Goal: Task Accomplishment & Management: Use online tool/utility

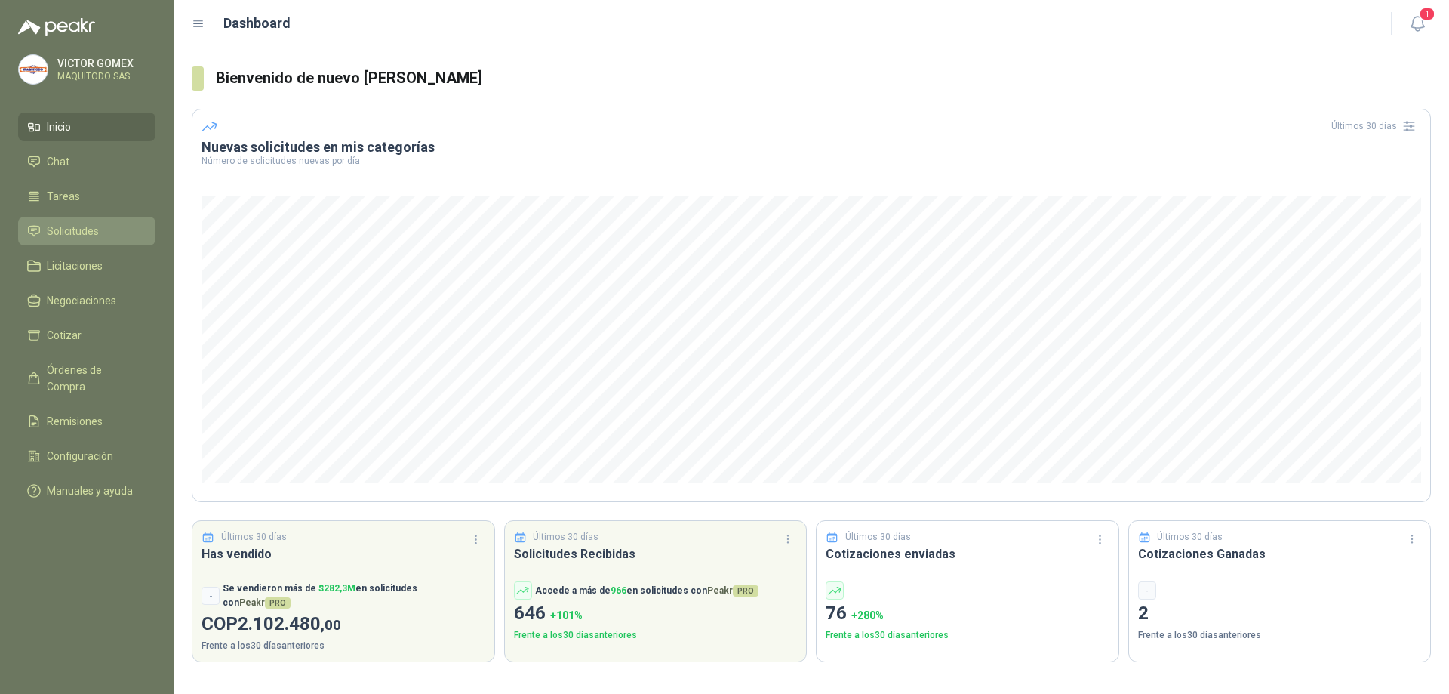
click at [97, 234] on span "Solicitudes" at bounding box center [73, 231] width 52 height 17
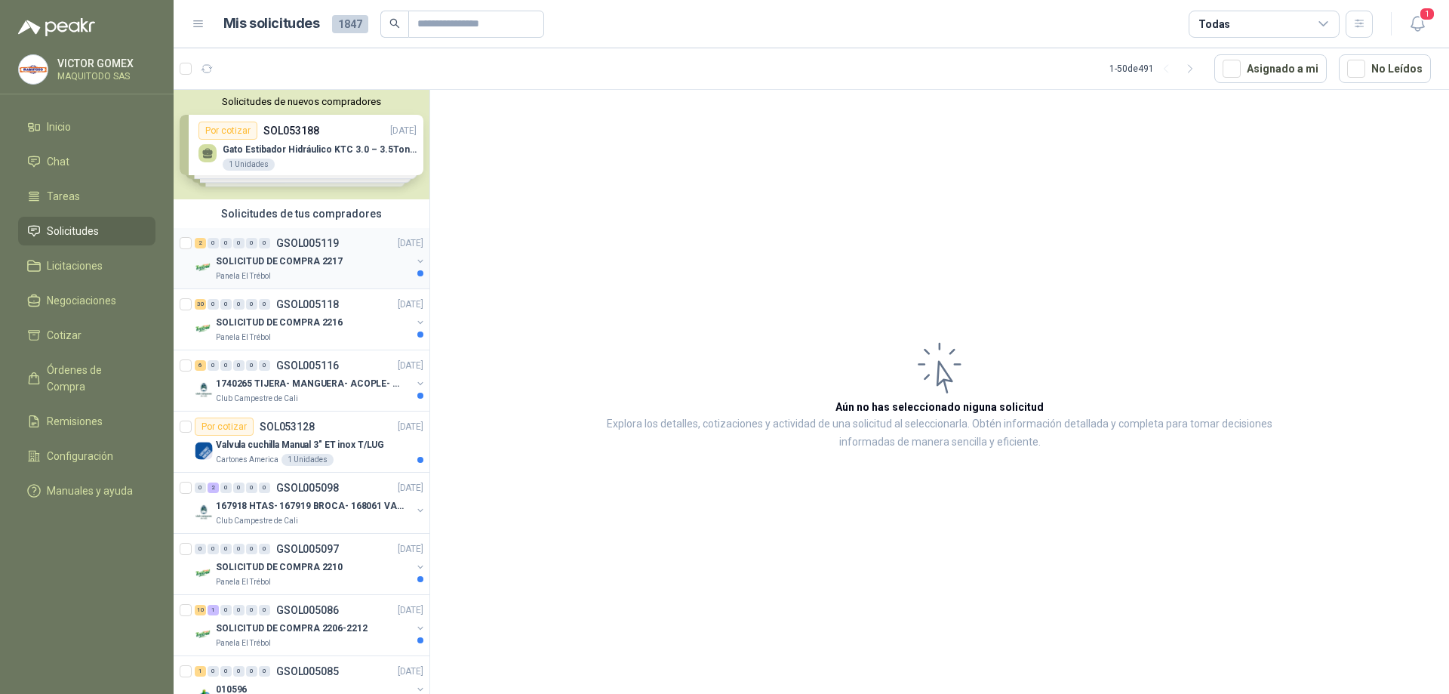
click at [414, 261] on button "button" at bounding box center [420, 261] width 12 height 12
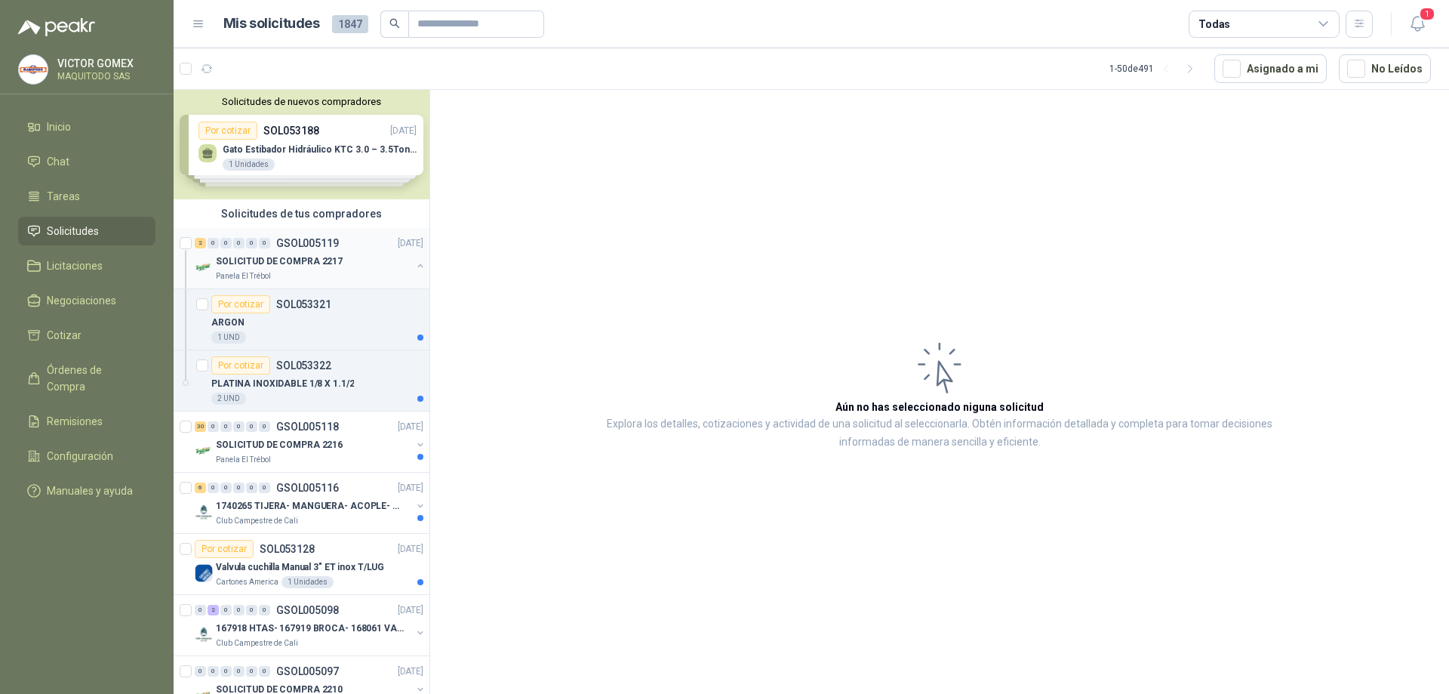
click at [401, 263] on div "SOLICITUD DE COMPRA 2217 Panela El Trébol" at bounding box center [311, 267] width 232 height 30
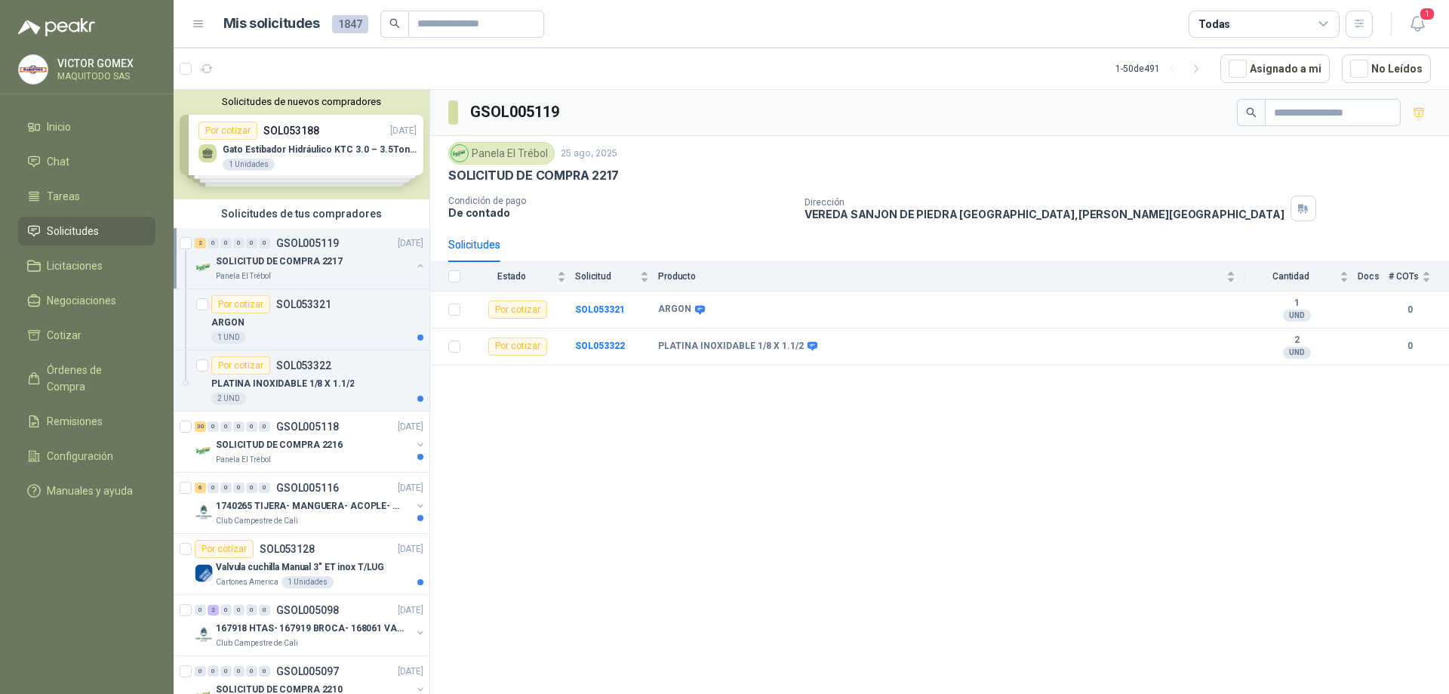
click at [414, 268] on button "button" at bounding box center [420, 266] width 12 height 12
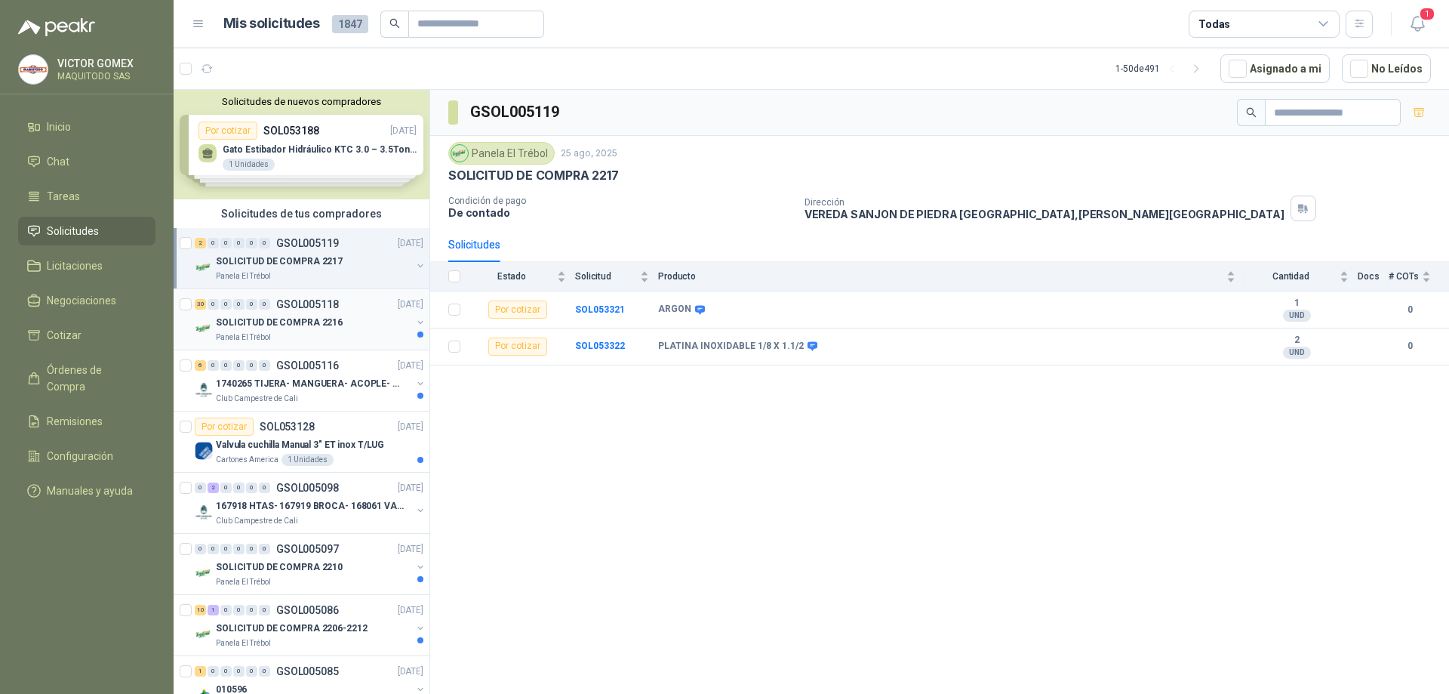
click at [414, 320] on button "button" at bounding box center [420, 322] width 12 height 12
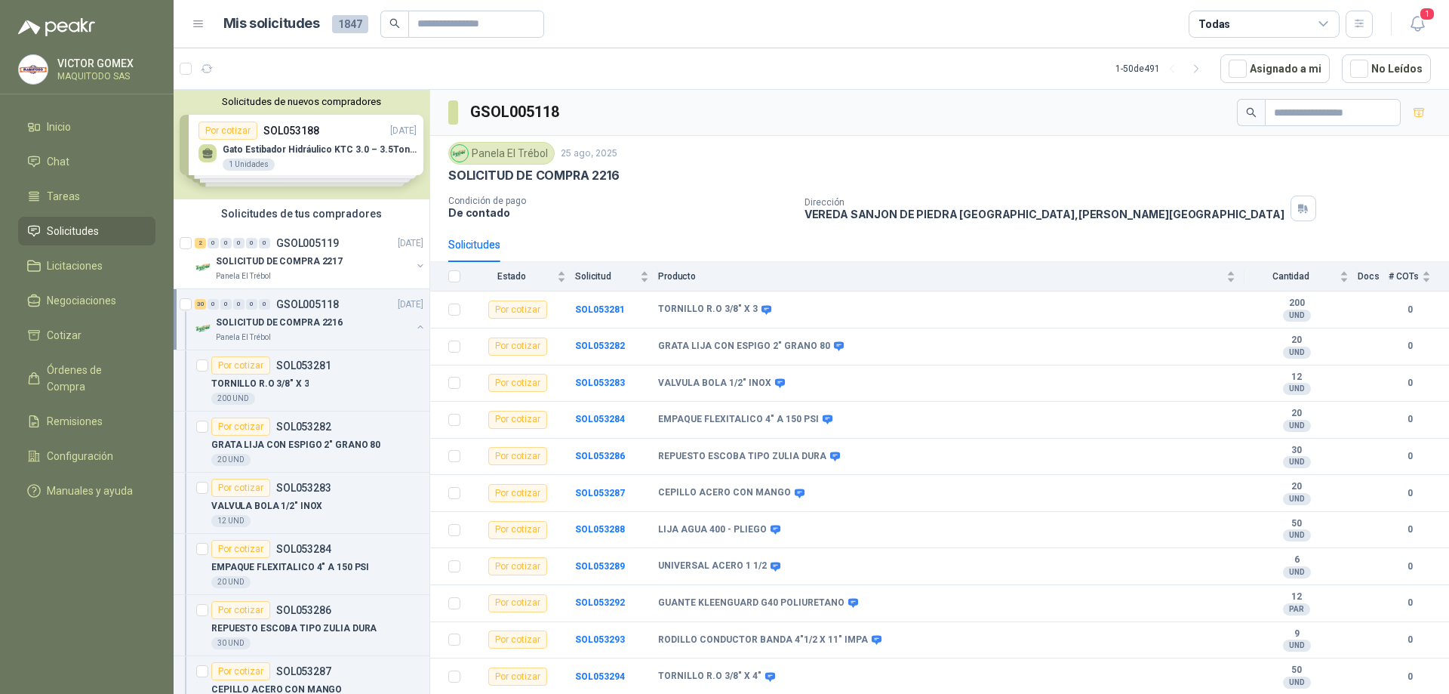
click at [414, 322] on button "button" at bounding box center [420, 327] width 12 height 12
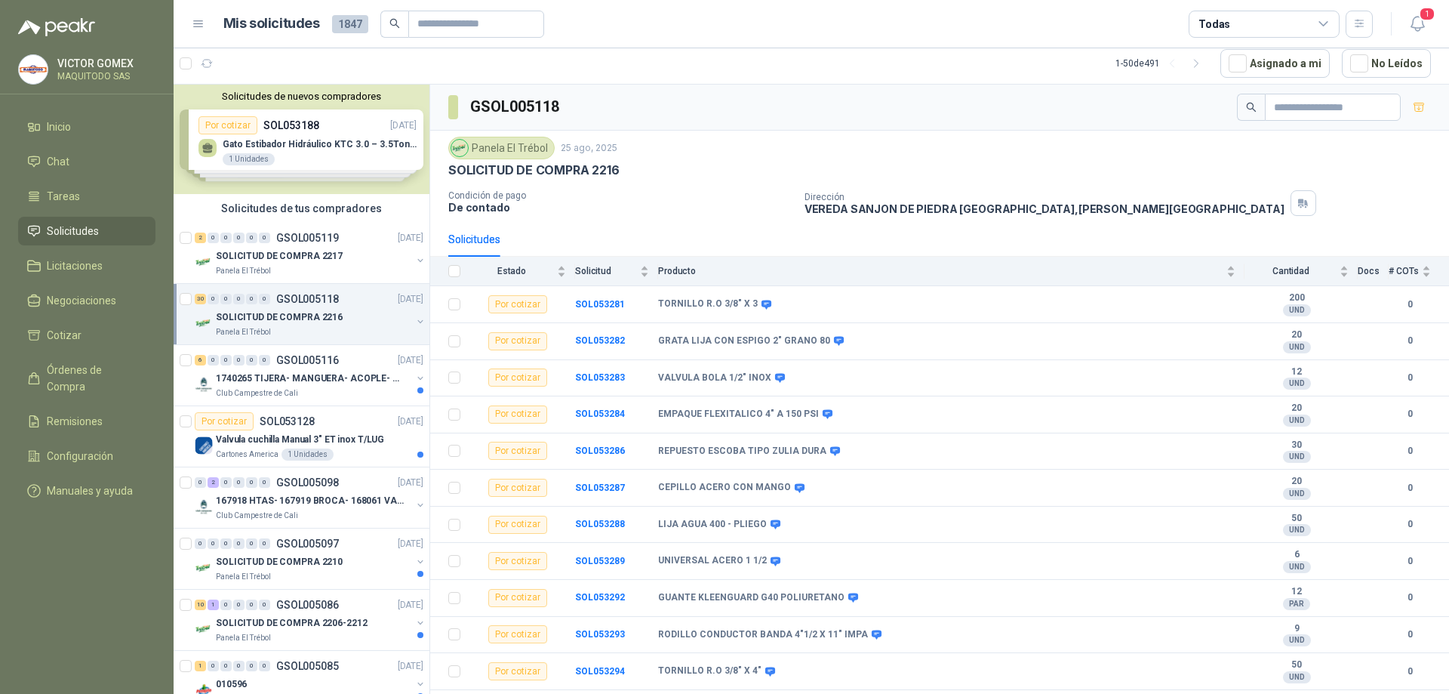
click at [414, 327] on div at bounding box center [420, 323] width 12 height 15
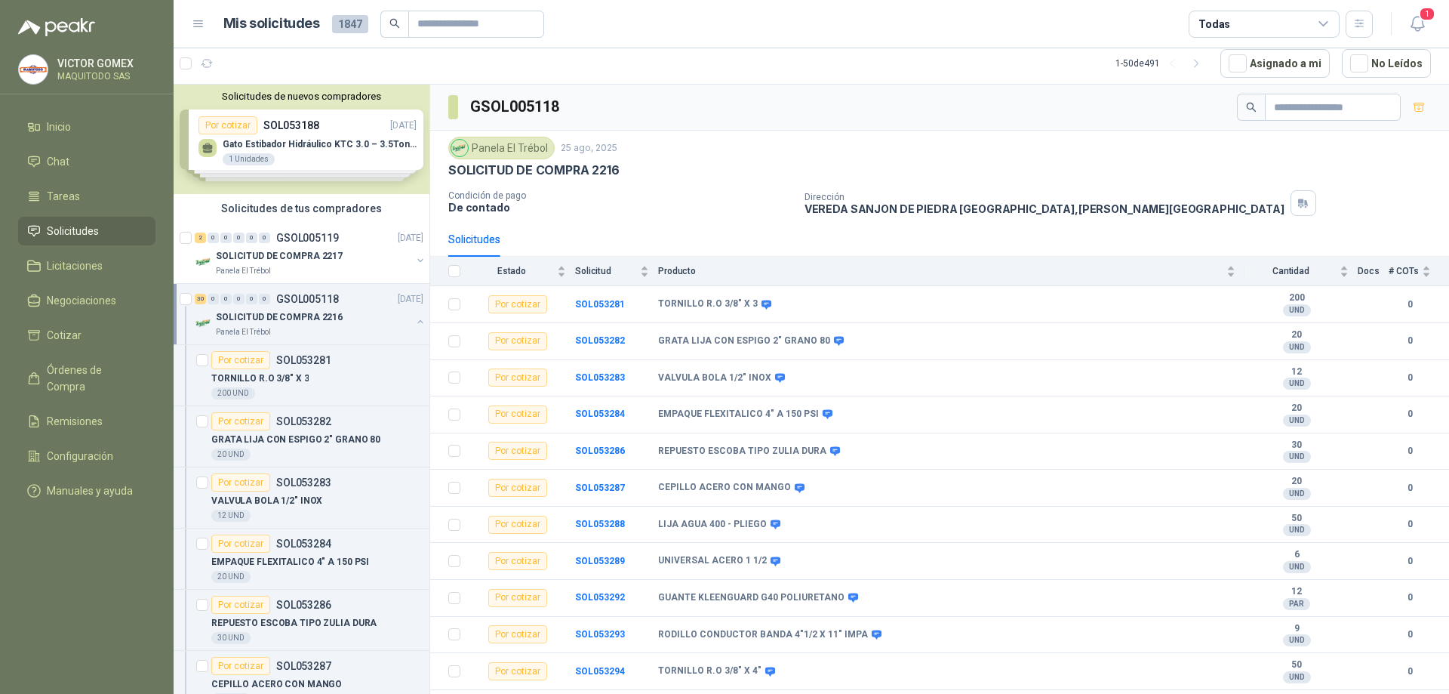
click at [414, 322] on button "button" at bounding box center [420, 322] width 12 height 12
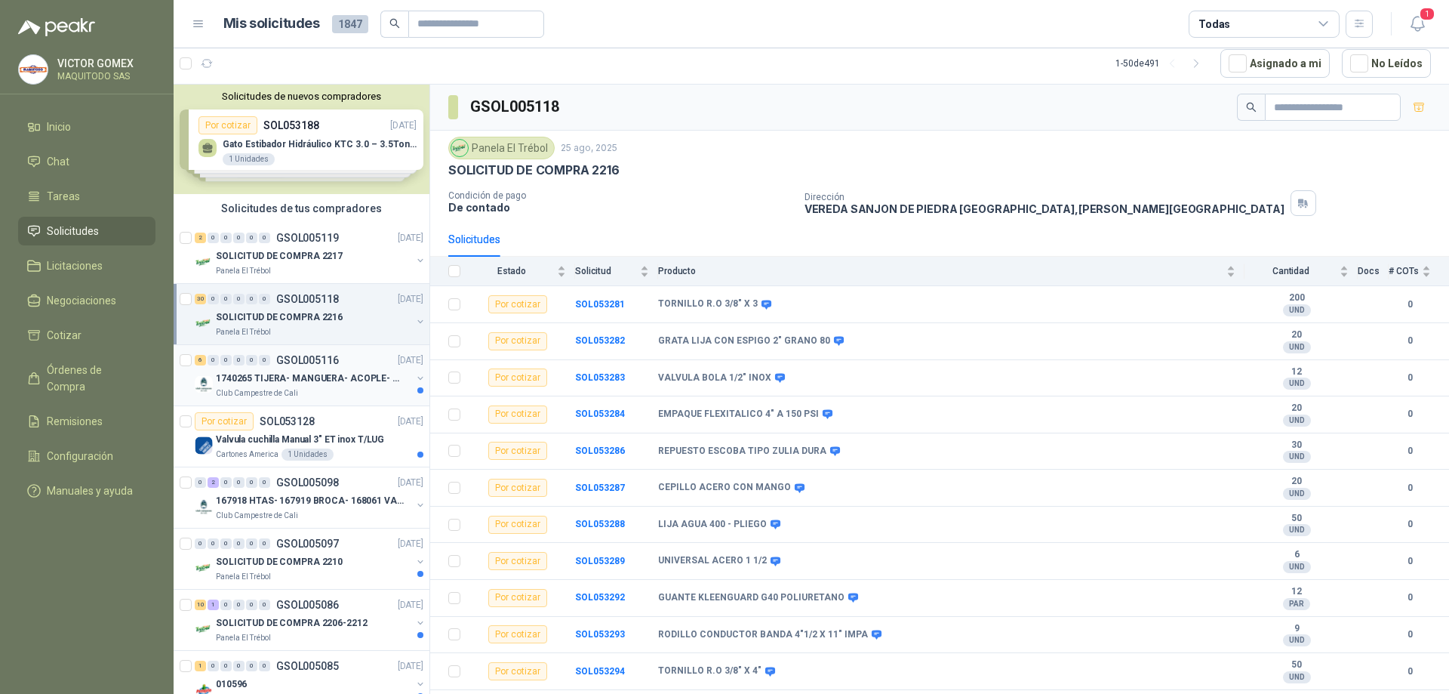
click at [414, 380] on button "button" at bounding box center [420, 378] width 12 height 12
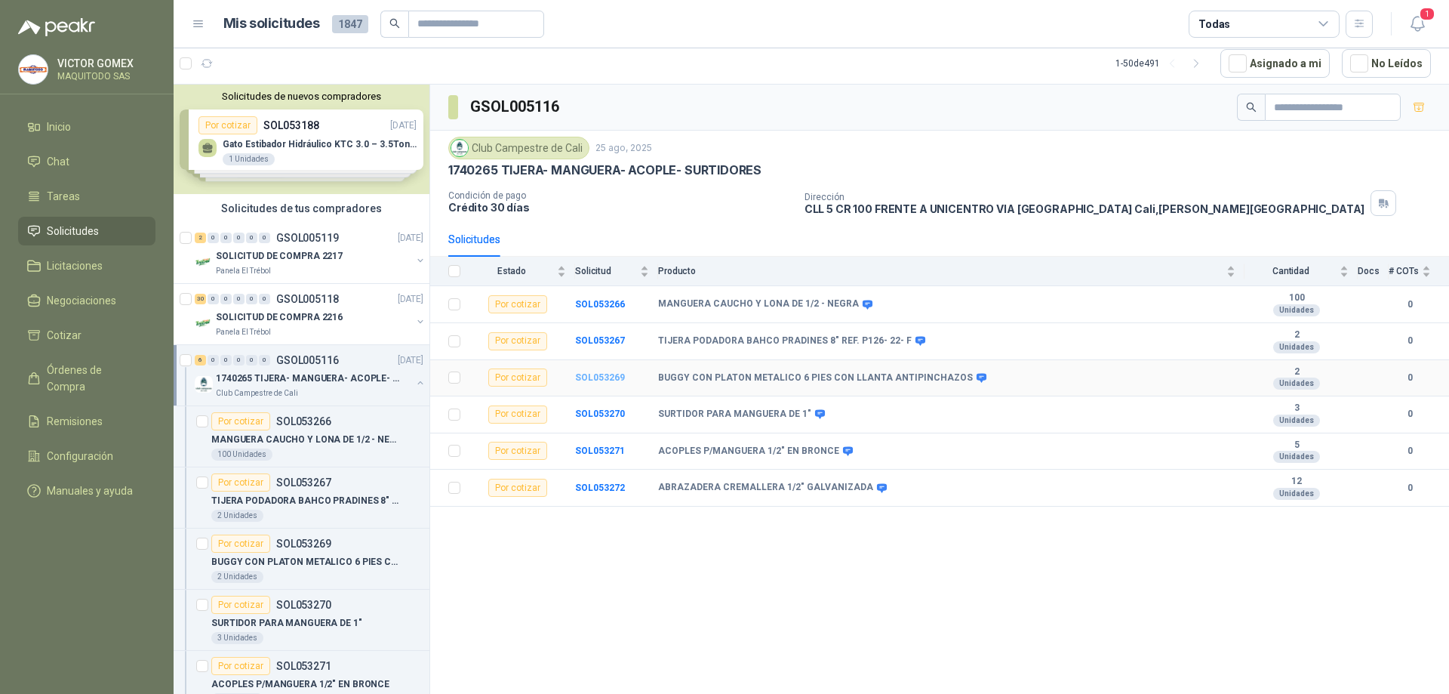
click at [600, 377] on b "SOL053269" at bounding box center [600, 377] width 50 height 11
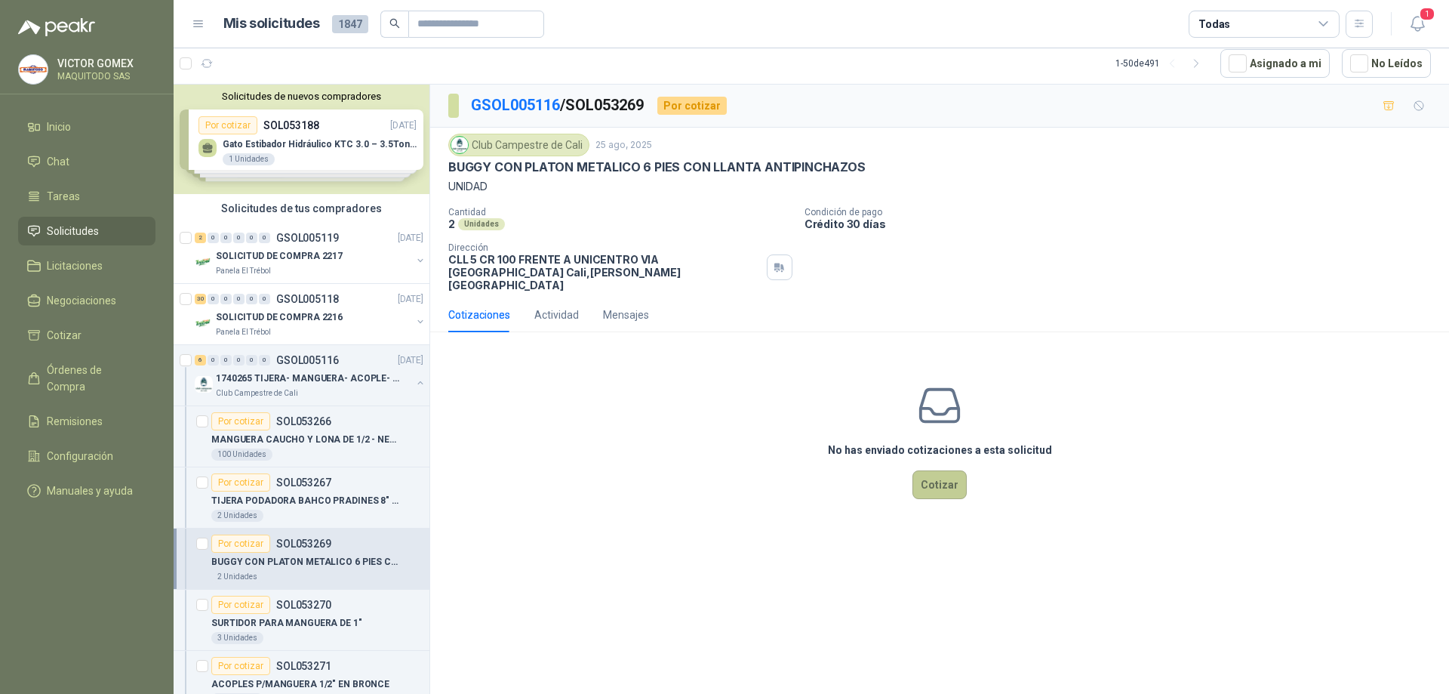
click at [944, 470] on button "Cotizar" at bounding box center [940, 484] width 54 height 29
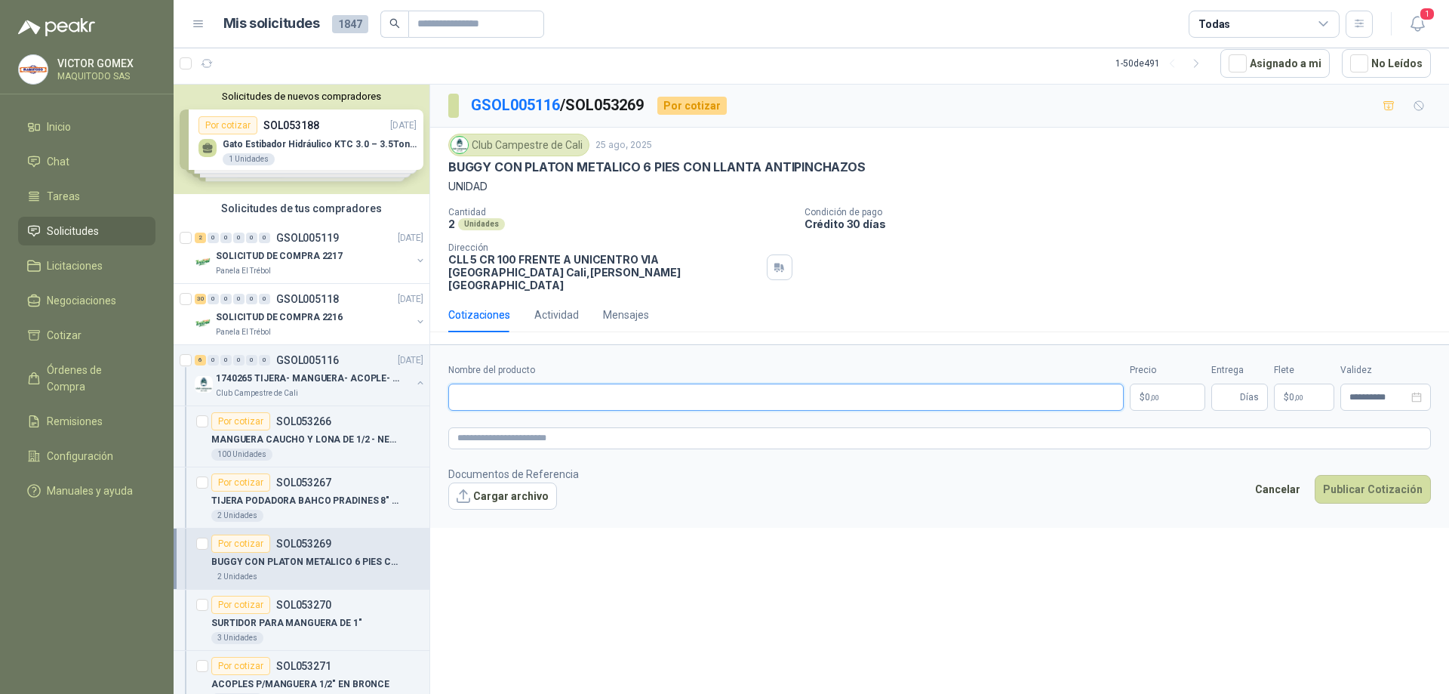
click at [482, 384] on input "Nombre del producto" at bounding box center [786, 396] width 676 height 27
paste input "********"
type input "********"
click at [1159, 393] on span ",00" at bounding box center [1154, 397] width 9 height 8
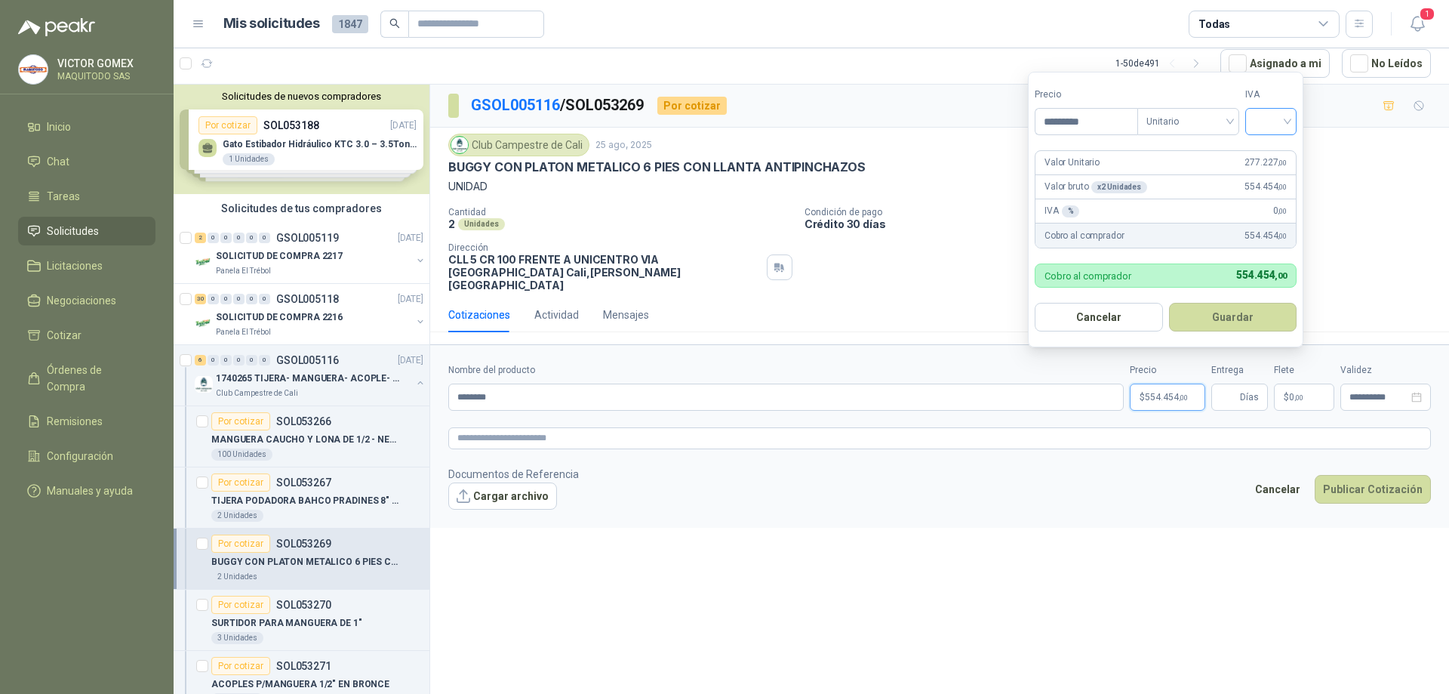
click at [1292, 125] on div at bounding box center [1271, 121] width 51 height 27
type input "*********"
click at [1276, 149] on div "19%" at bounding box center [1275, 152] width 28 height 17
click at [1210, 317] on button "Guardar" at bounding box center [1236, 317] width 130 height 29
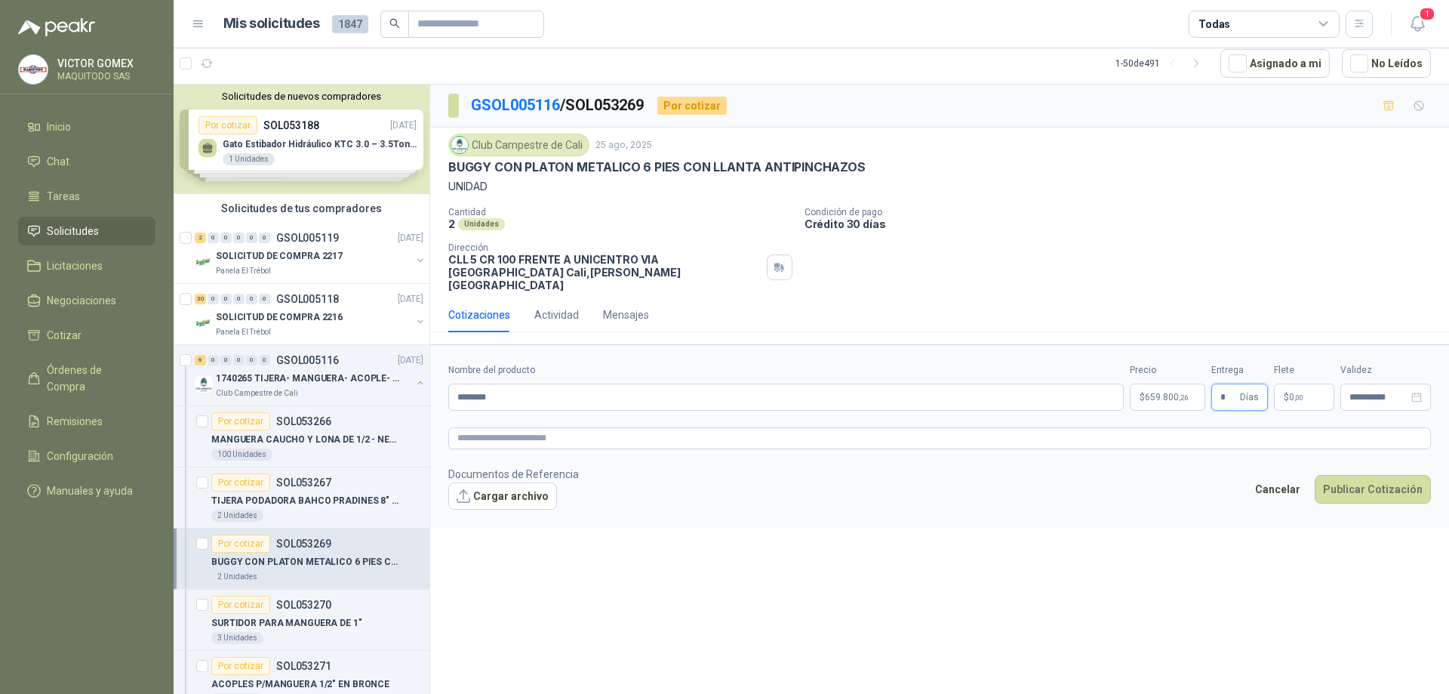
type input "*"
click at [901, 427] on textarea at bounding box center [939, 438] width 983 height 22
paste textarea "**********"
type textarea "**********"
click at [1359, 481] on button "Publicar Cotización" at bounding box center [1373, 489] width 116 height 29
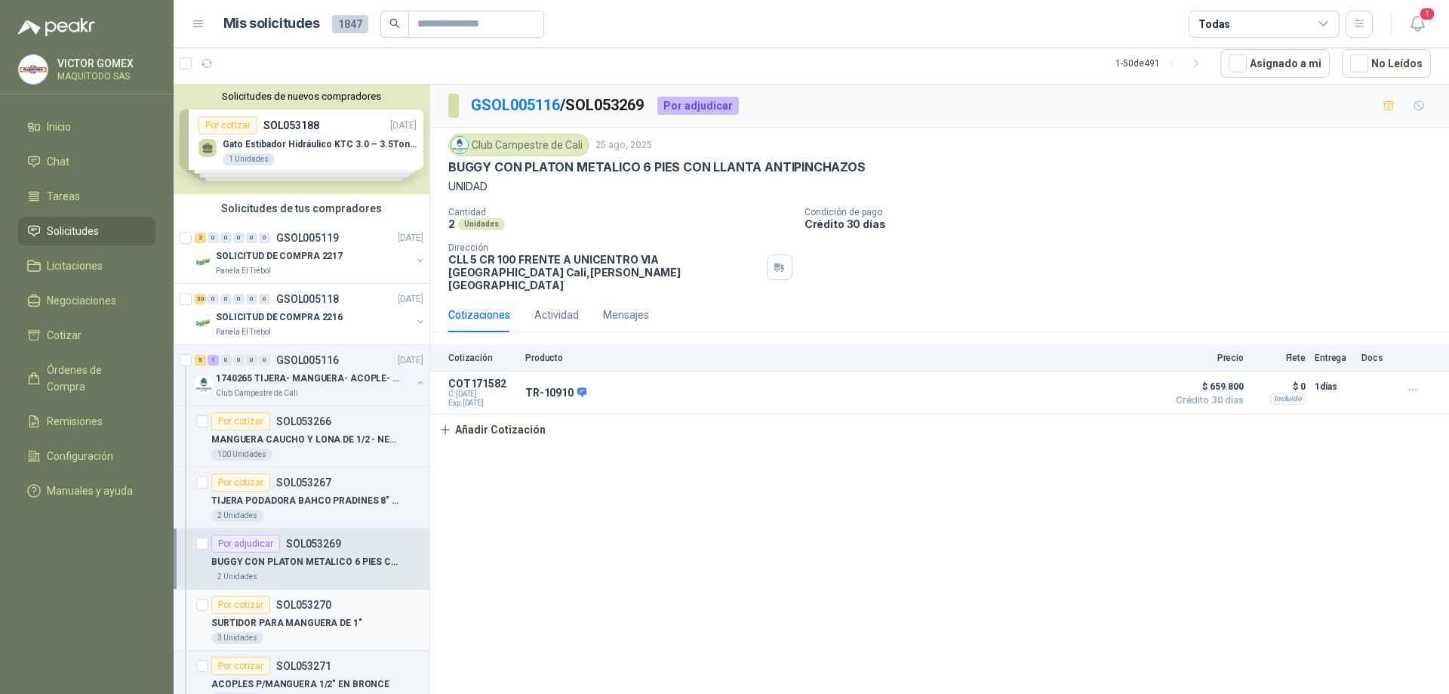
scroll to position [75, 0]
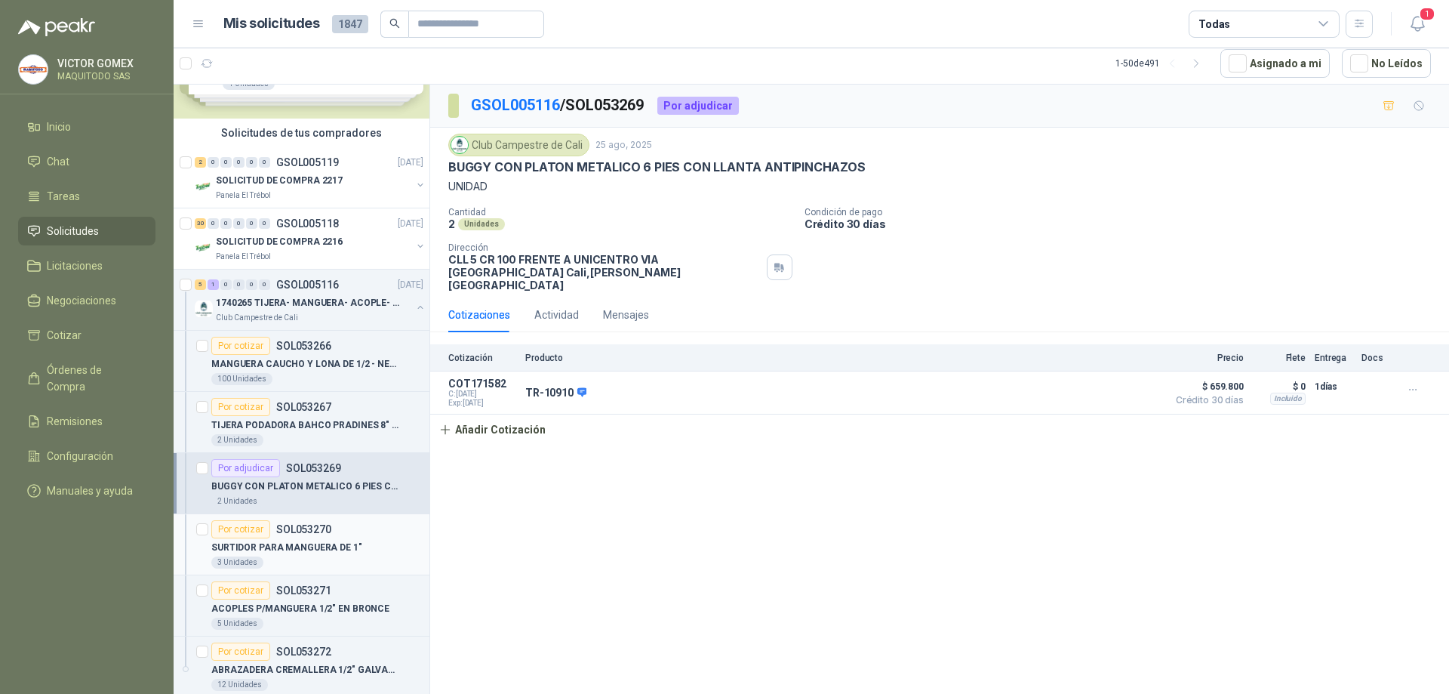
click at [329, 531] on p "SOL053270" at bounding box center [303, 529] width 55 height 11
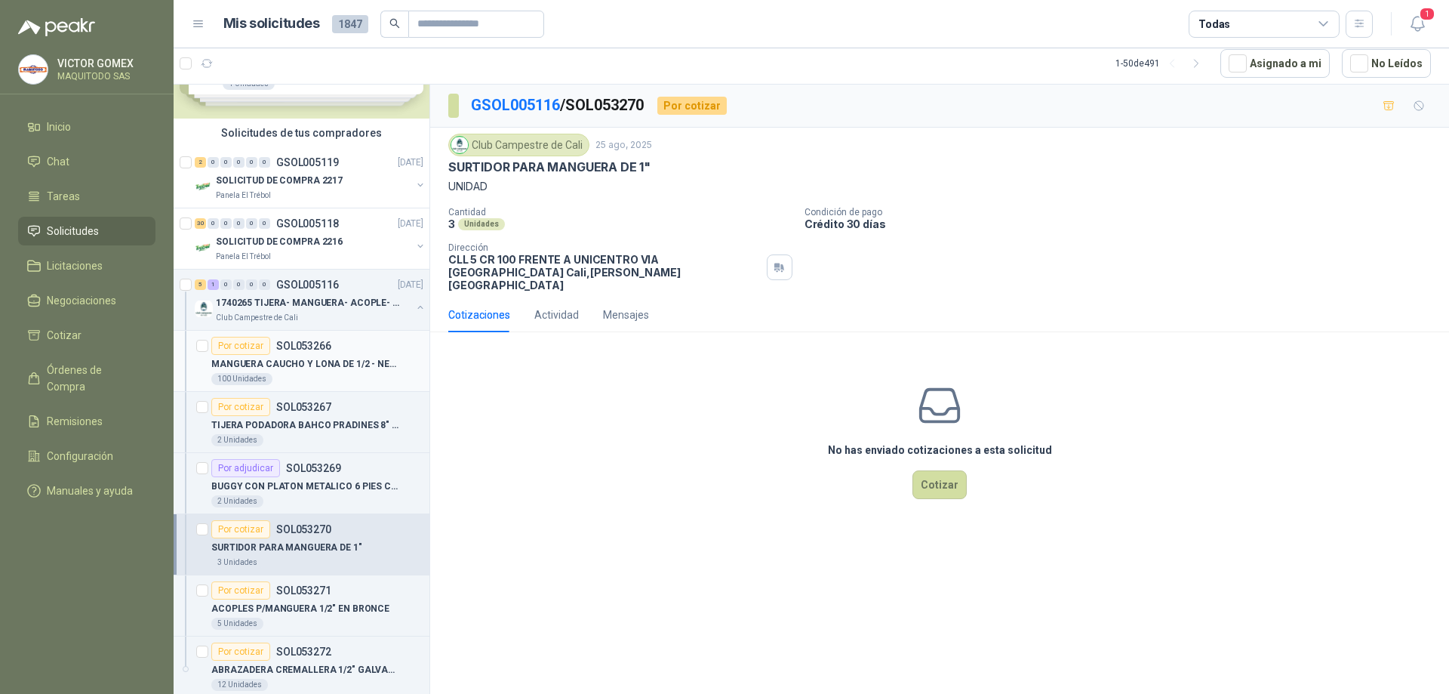
click at [326, 359] on p "MANGUERA CAUCHO Y LONA DE 1/2 - NEGRA" at bounding box center [305, 364] width 188 height 14
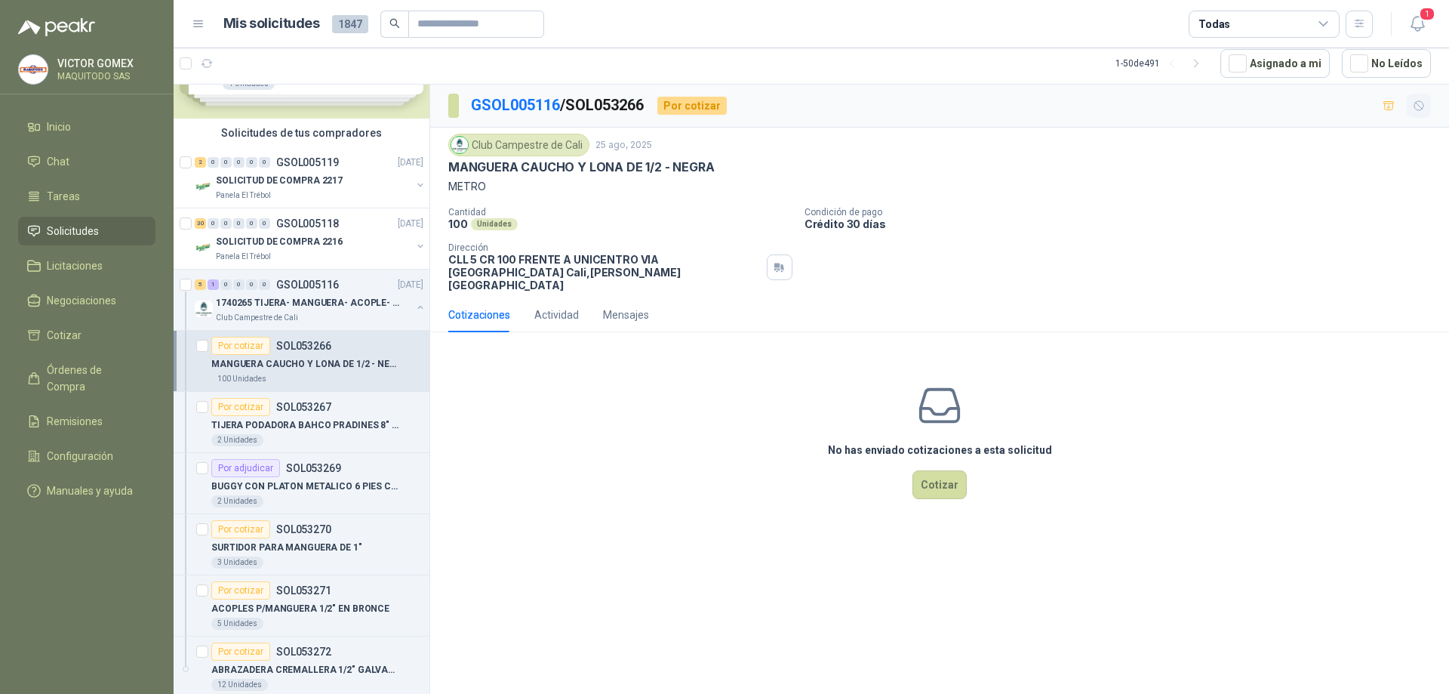
click at [1418, 106] on icon "button" at bounding box center [1419, 106] width 13 height 13
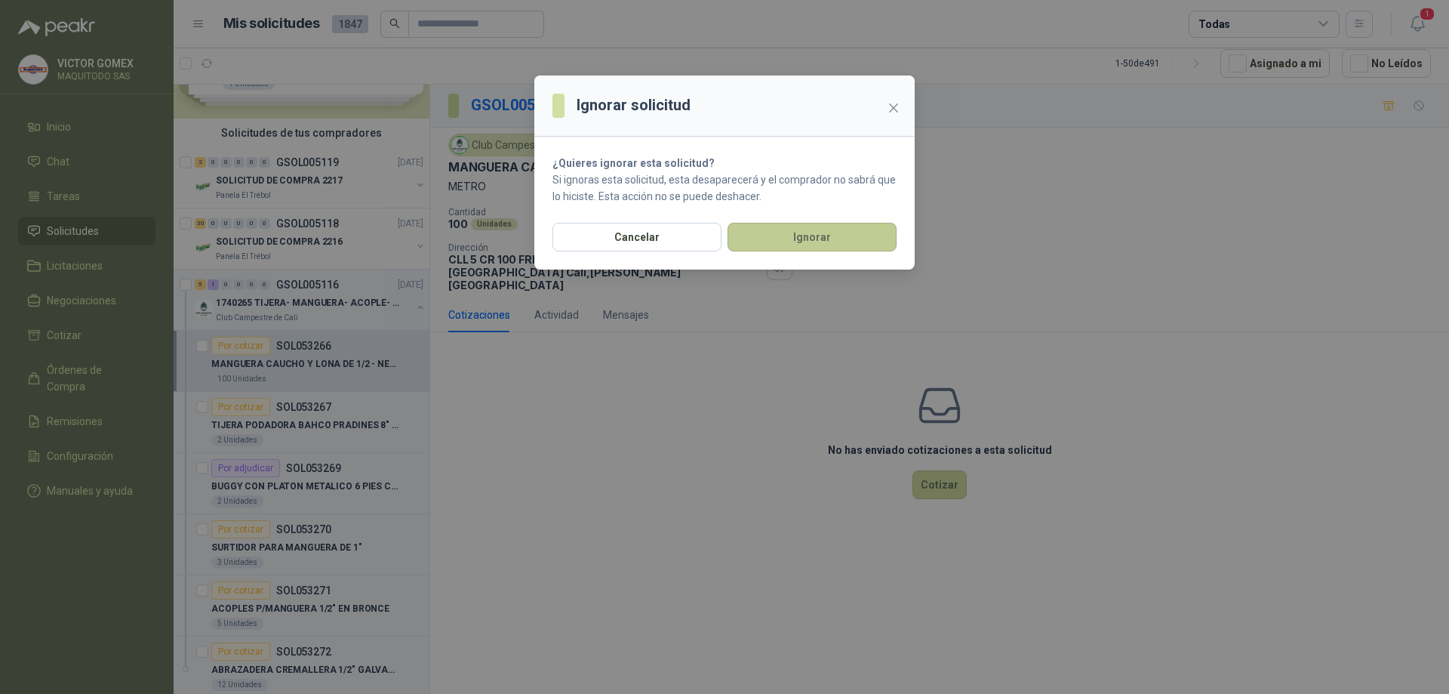
click at [831, 232] on button "Ignorar" at bounding box center [812, 237] width 169 height 29
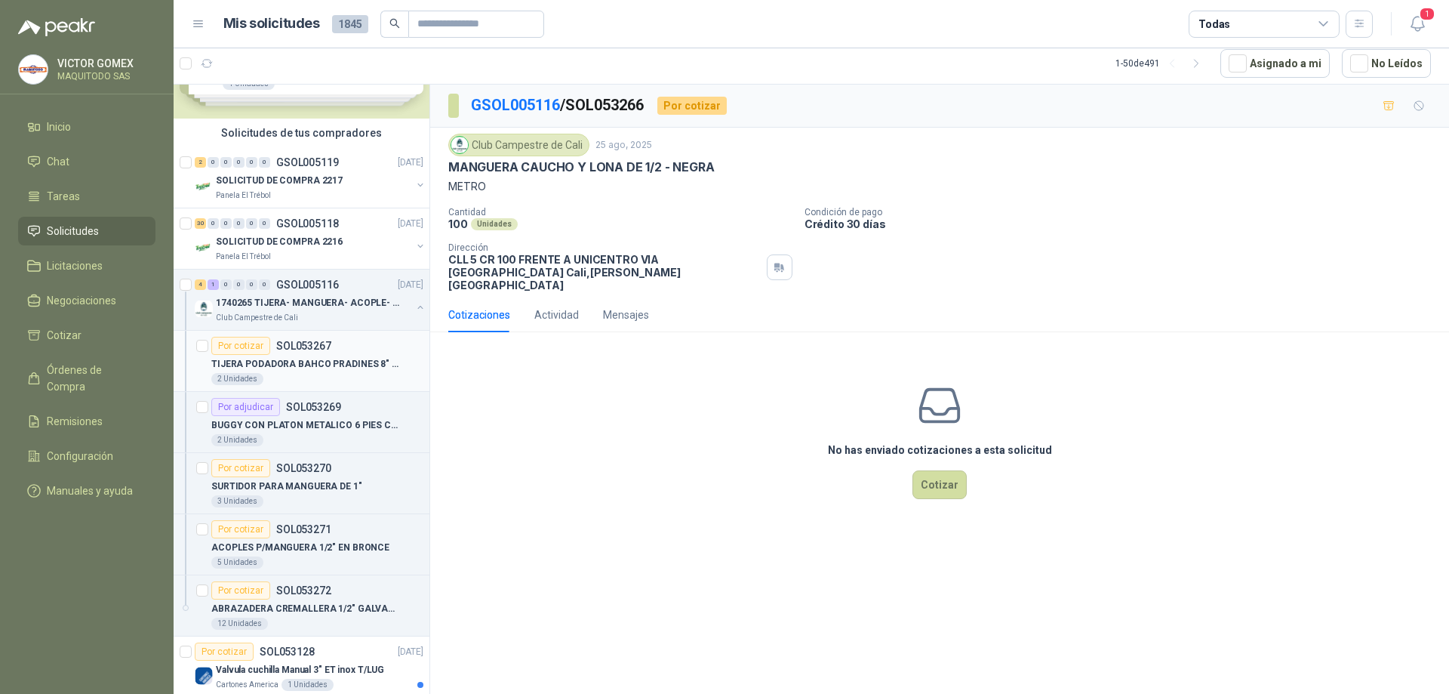
click at [350, 353] on div "Por cotizar SOL053267" at bounding box center [317, 346] width 212 height 18
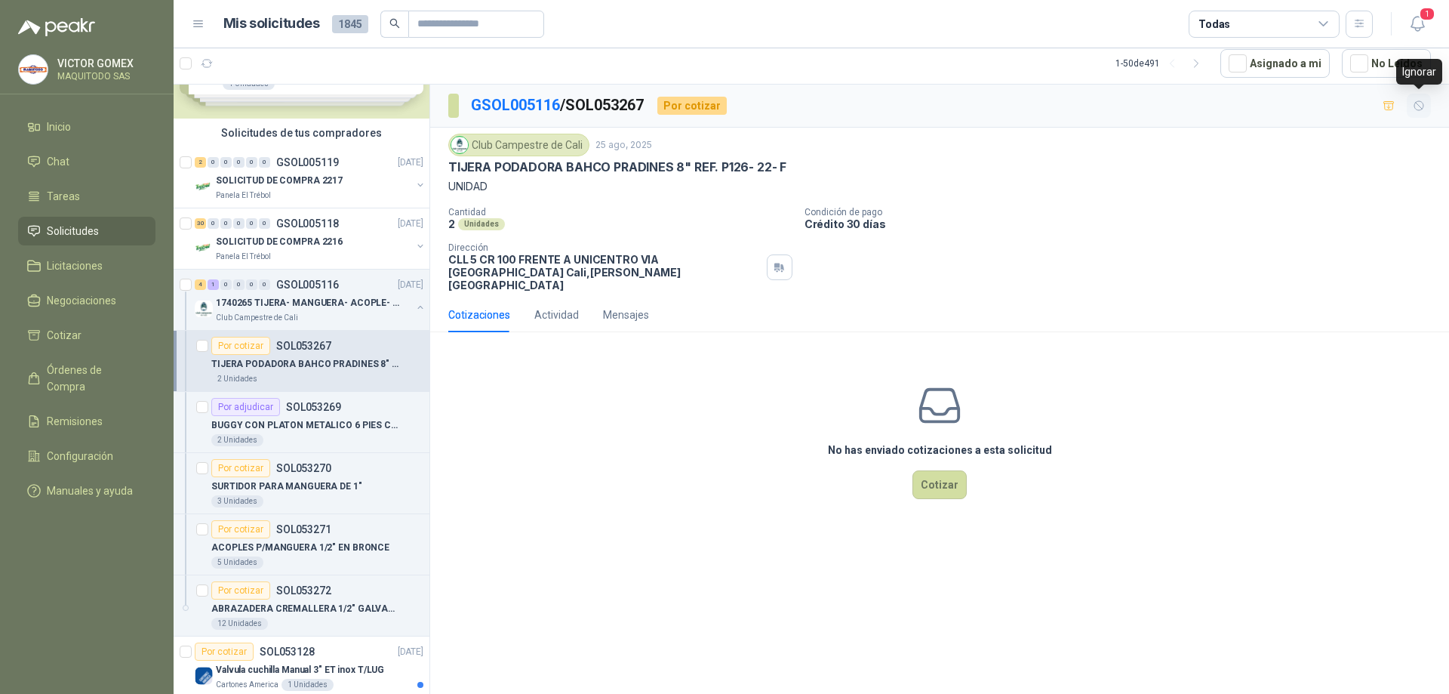
click at [1421, 106] on icon "button" at bounding box center [1419, 106] width 13 height 13
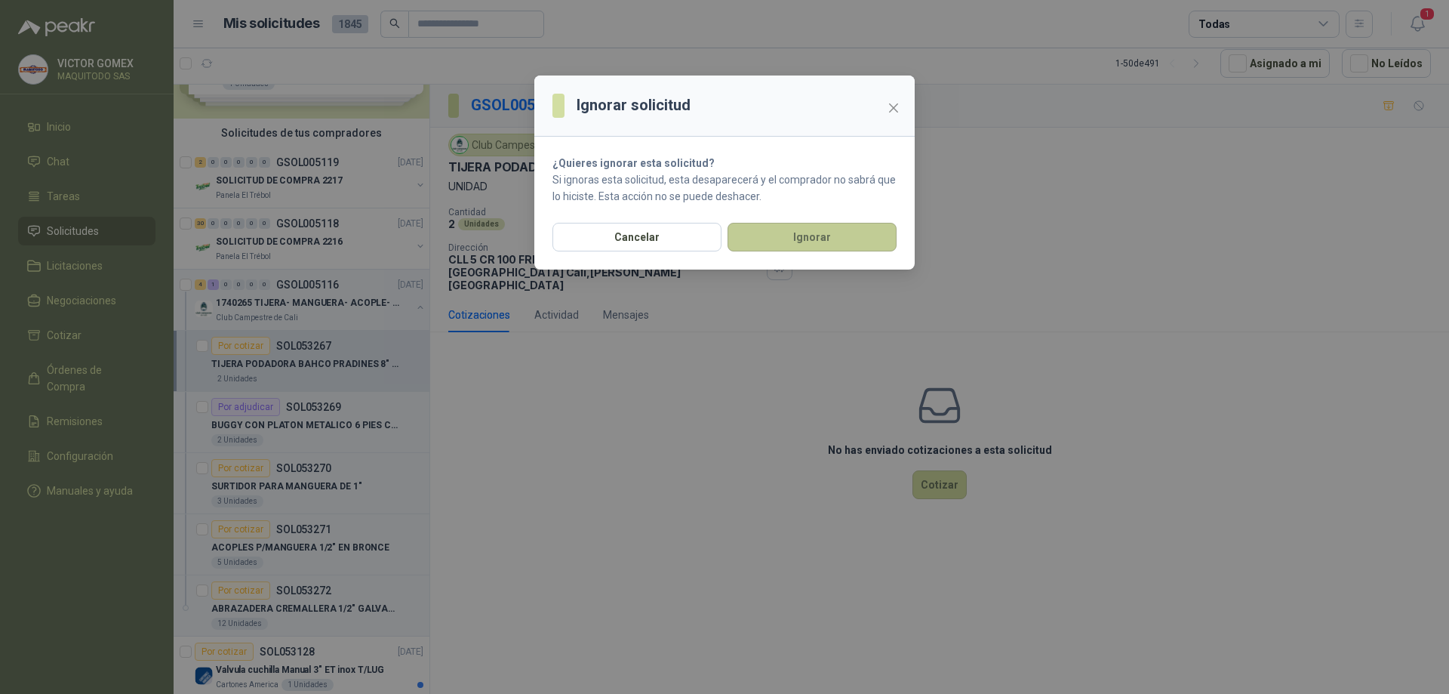
click at [794, 241] on button "Ignorar" at bounding box center [812, 237] width 169 height 29
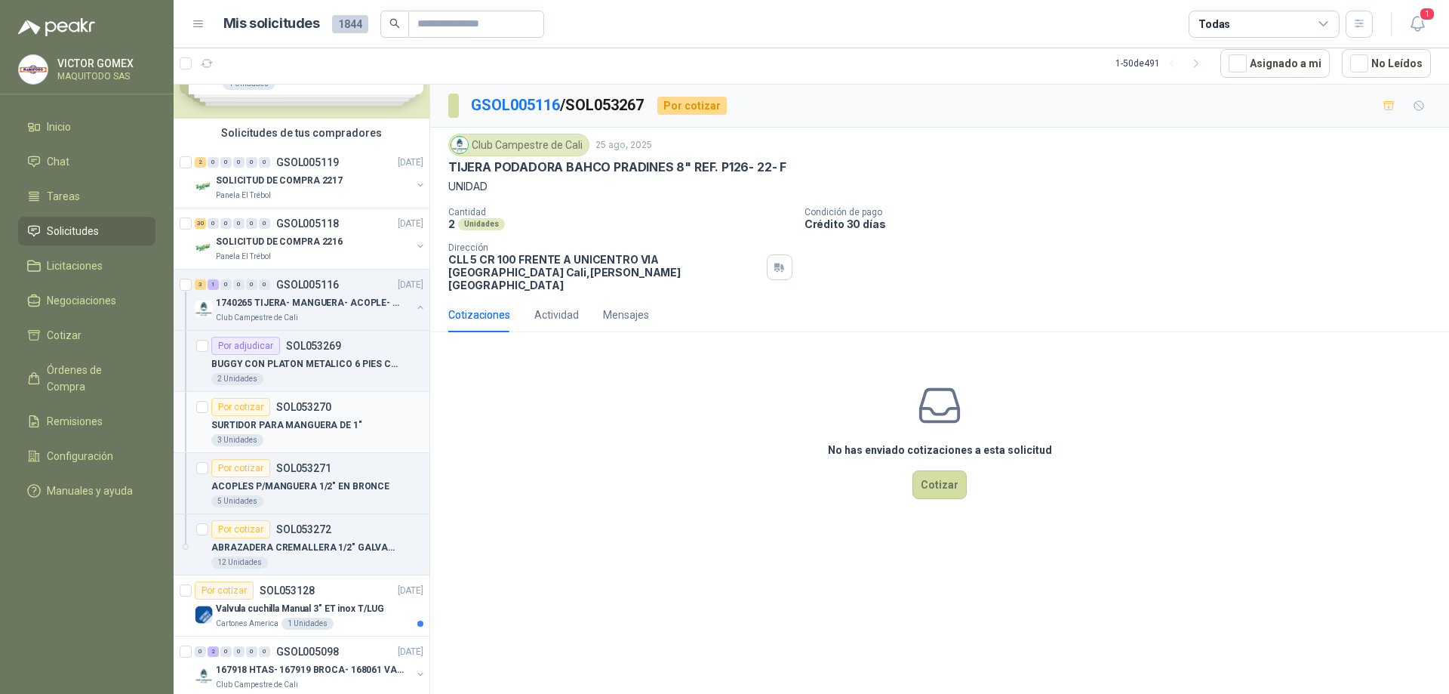
click at [356, 421] on div "SURTIDOR PARA MANGUERA DE 1"" at bounding box center [317, 425] width 212 height 18
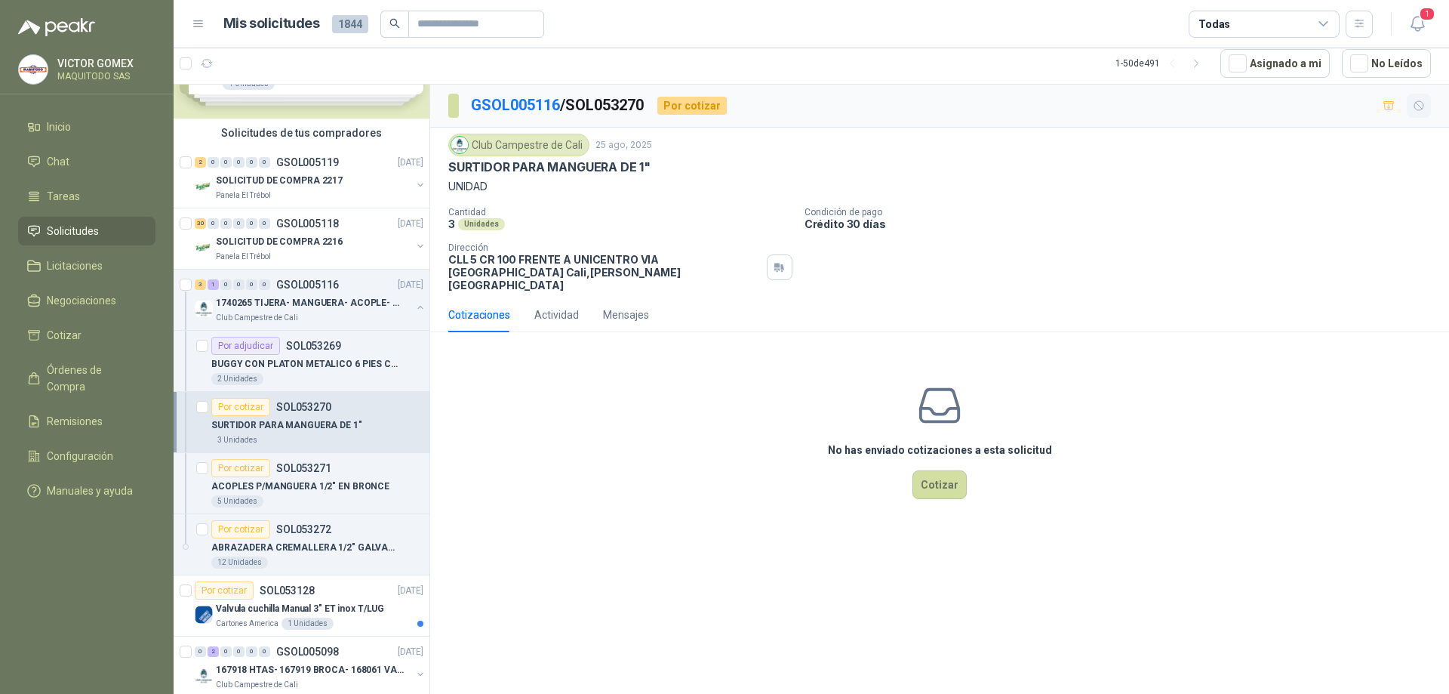
click at [1418, 106] on icon "button" at bounding box center [1419, 106] width 13 height 13
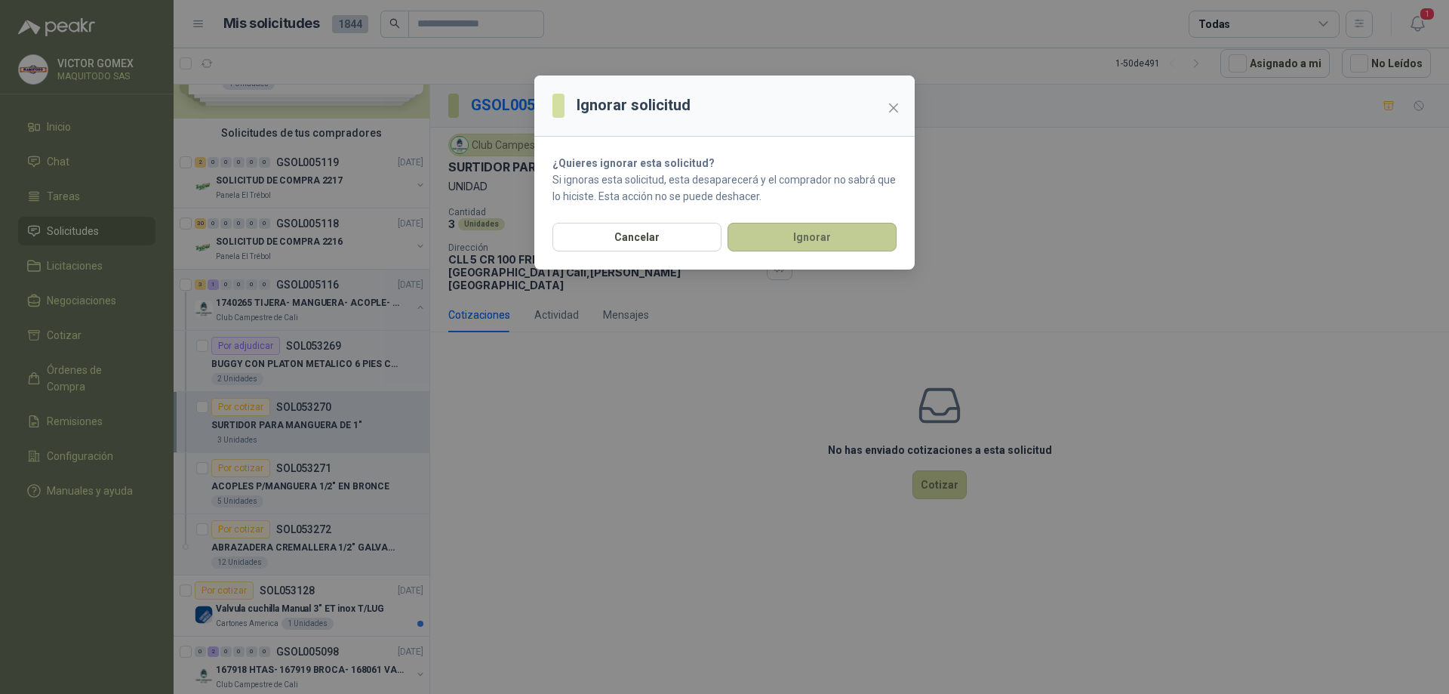
click at [777, 248] on button "Ignorar" at bounding box center [812, 237] width 169 height 29
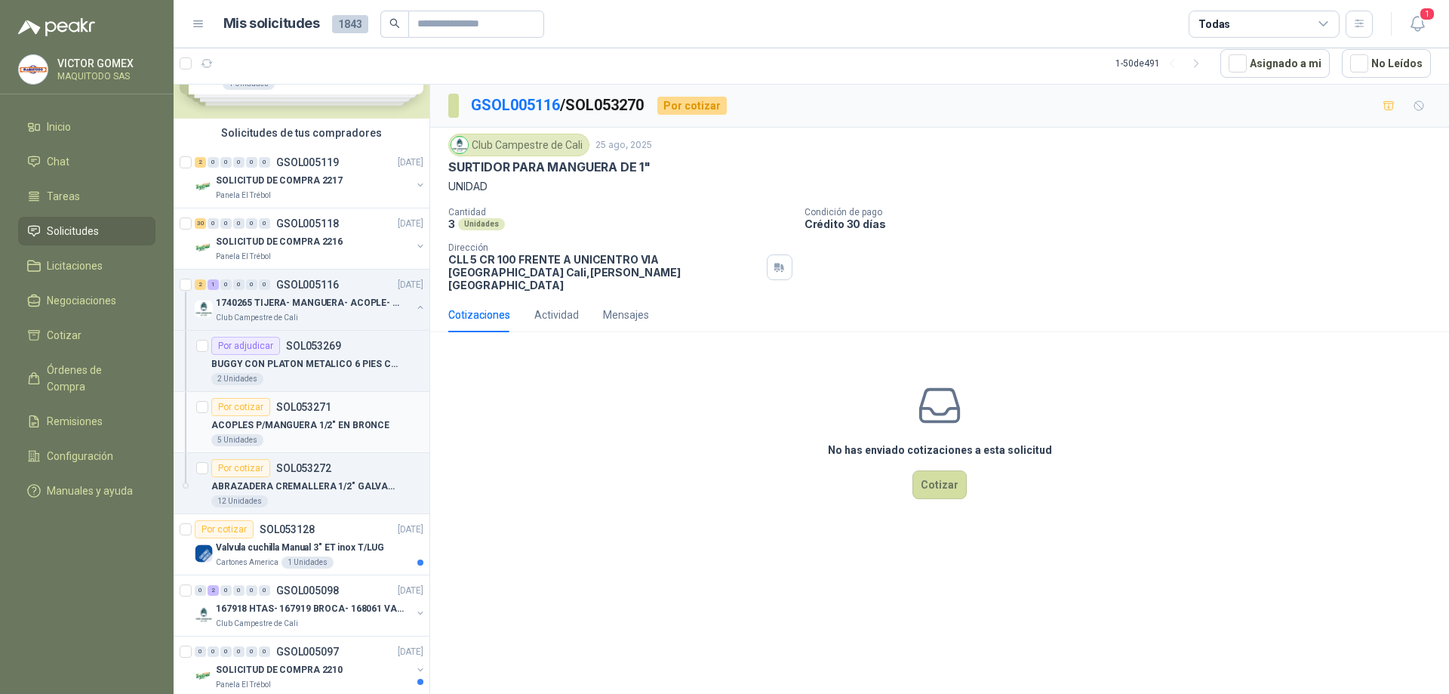
click at [334, 415] on div "Por cotizar SOL053271" at bounding box center [317, 407] width 212 height 18
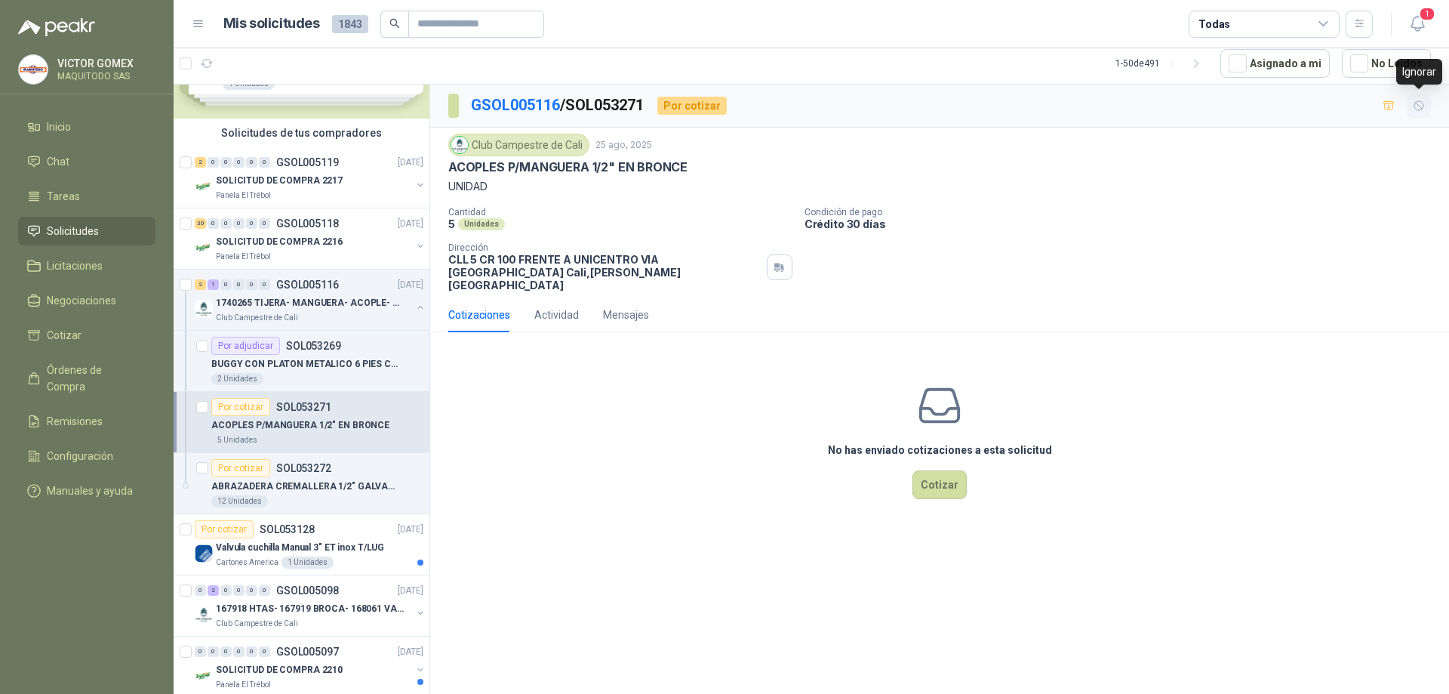
click at [1418, 108] on icon "button" at bounding box center [1419, 106] width 13 height 13
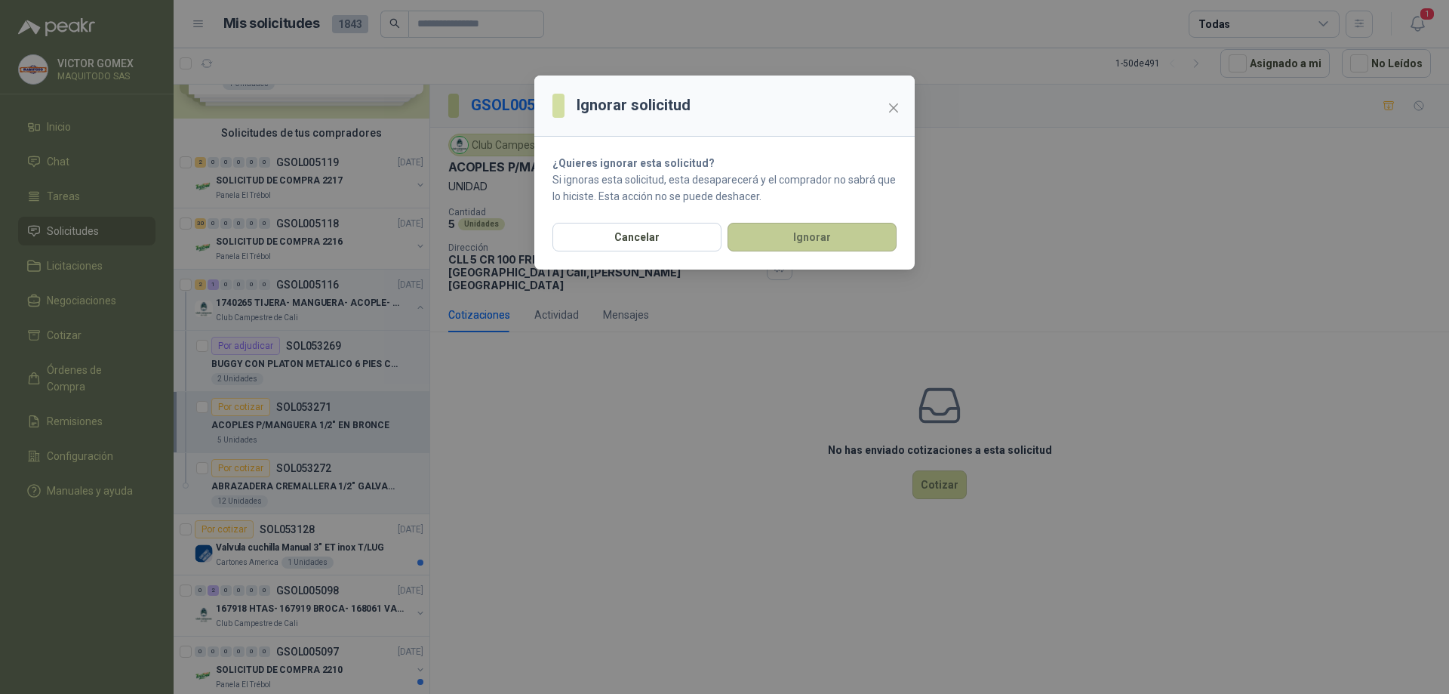
click at [818, 243] on button "Ignorar" at bounding box center [812, 237] width 169 height 29
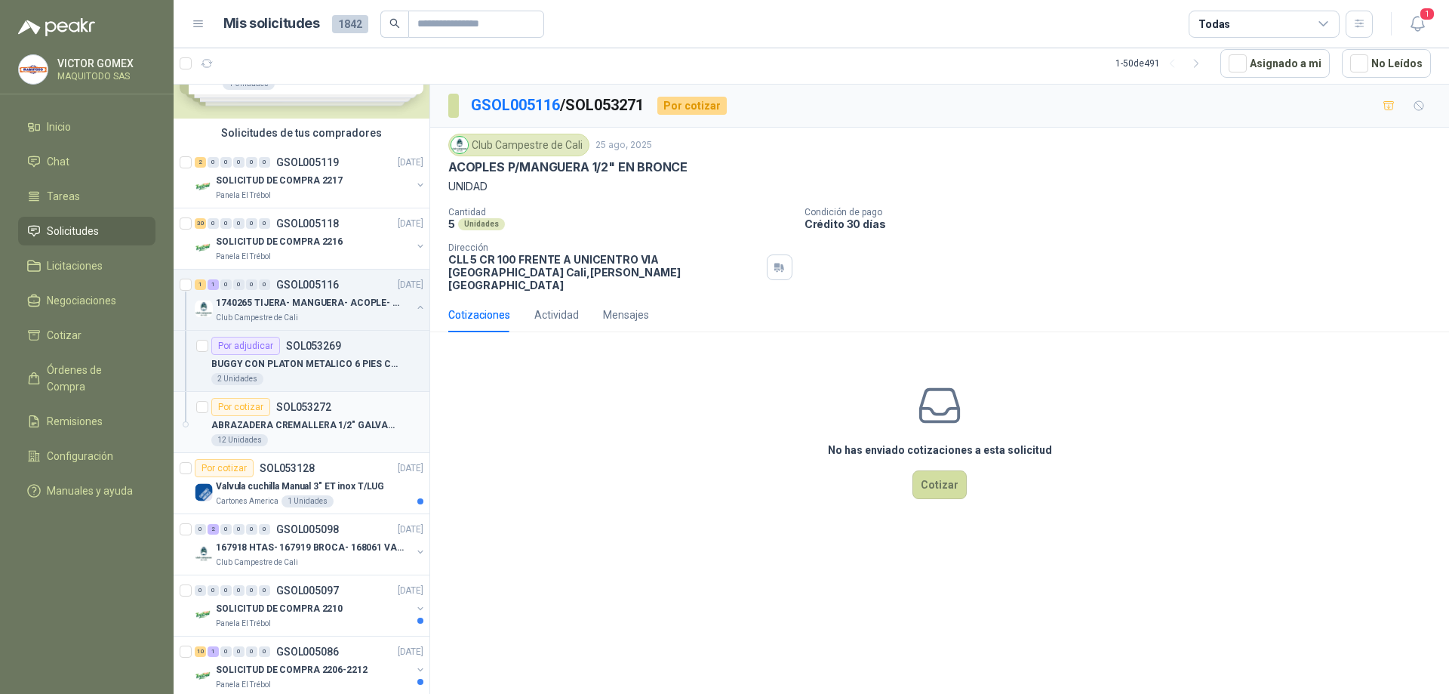
click at [355, 418] on p "ABRAZADERA CREMALLERA 1/2" GALVANIZADA" at bounding box center [305, 425] width 188 height 14
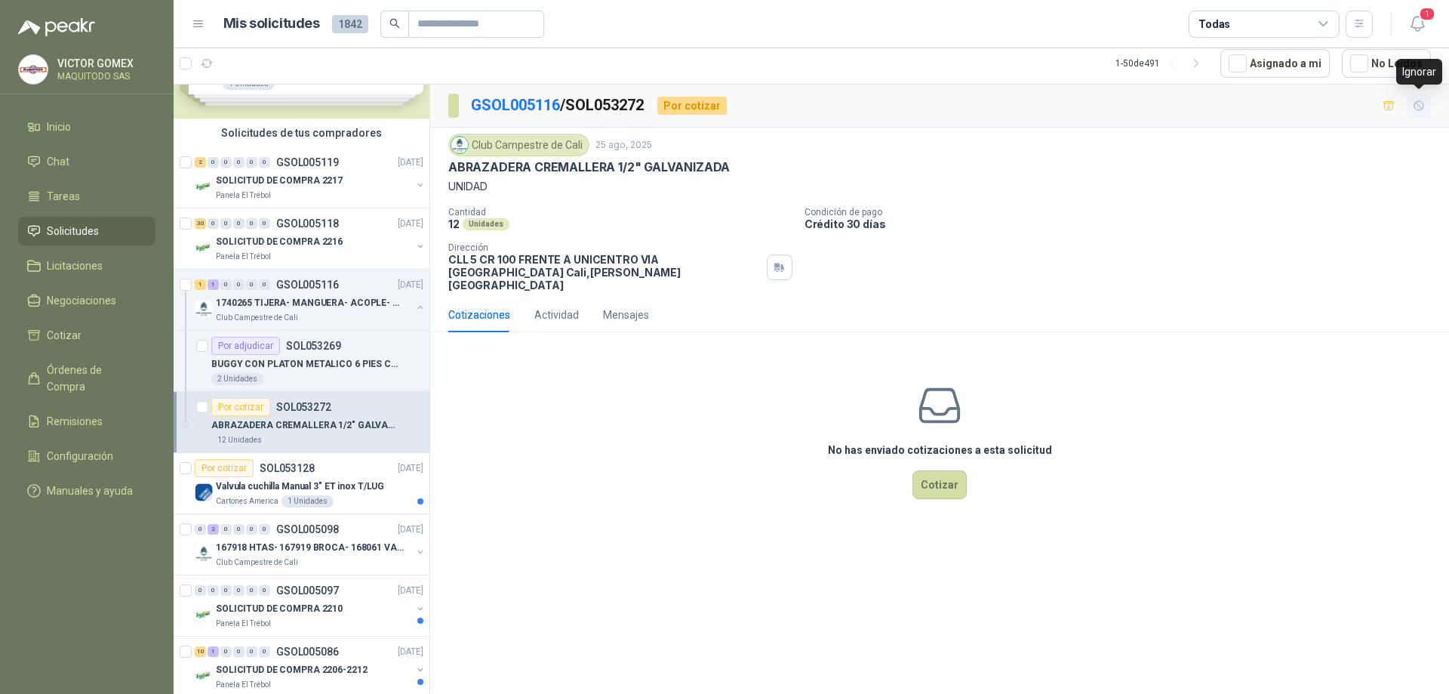
click at [1418, 109] on icon "button" at bounding box center [1419, 106] width 13 height 13
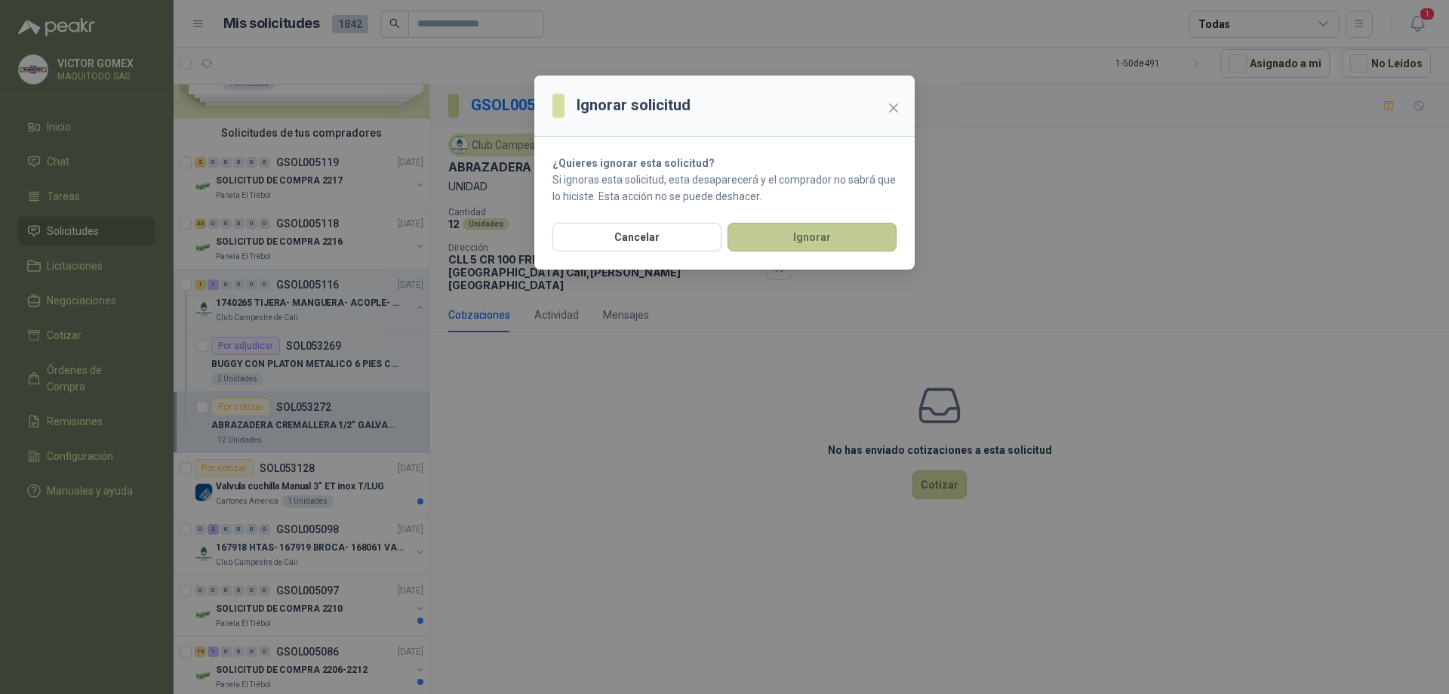
click at [827, 246] on button "Ignorar" at bounding box center [812, 237] width 169 height 29
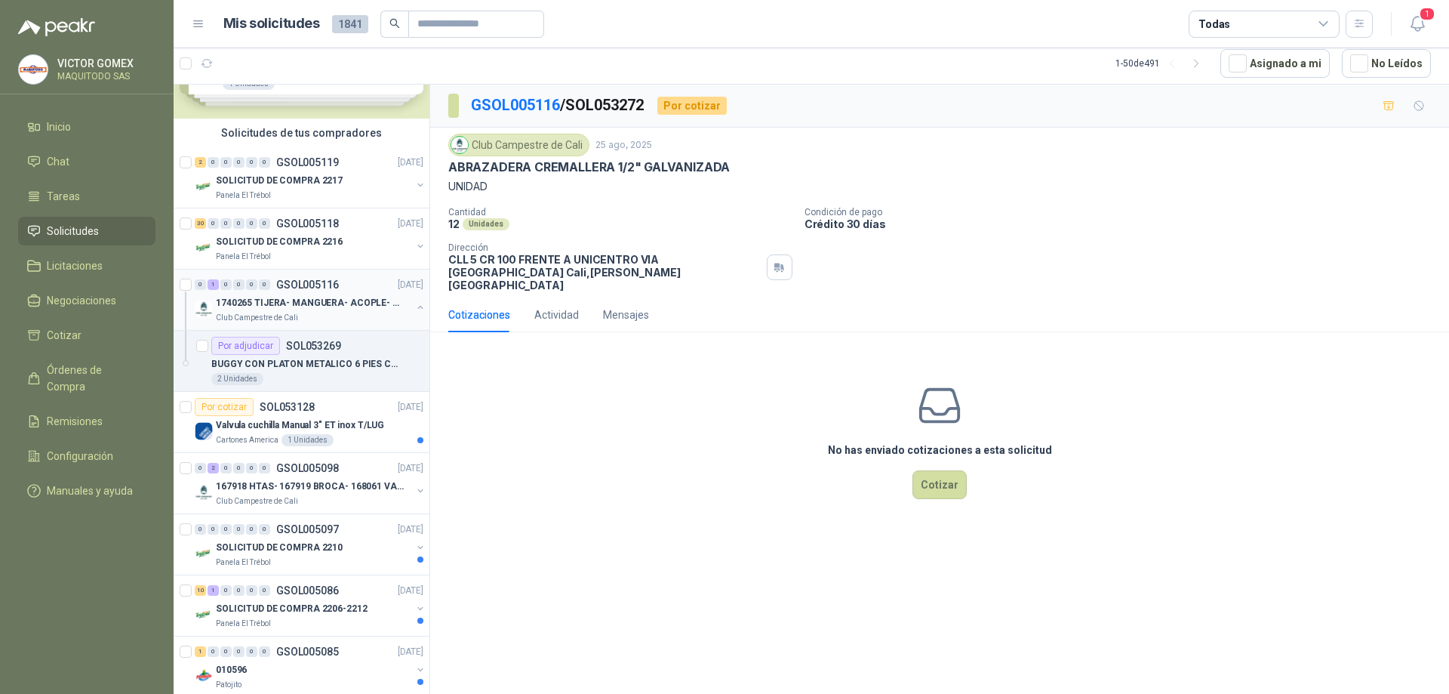
click at [414, 304] on button "button" at bounding box center [420, 307] width 12 height 12
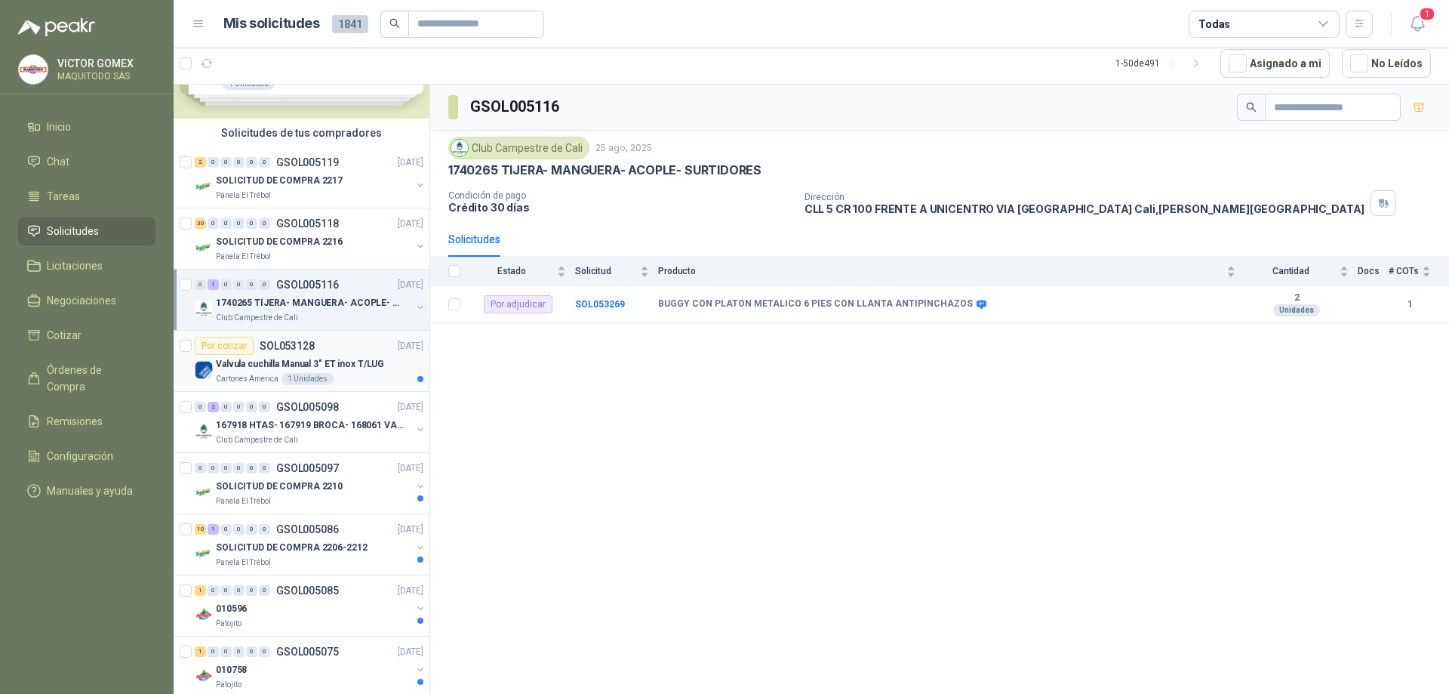
click at [389, 368] on div "Valvula cuchilla Manual 3" ET inox T/LUG" at bounding box center [320, 364] width 208 height 18
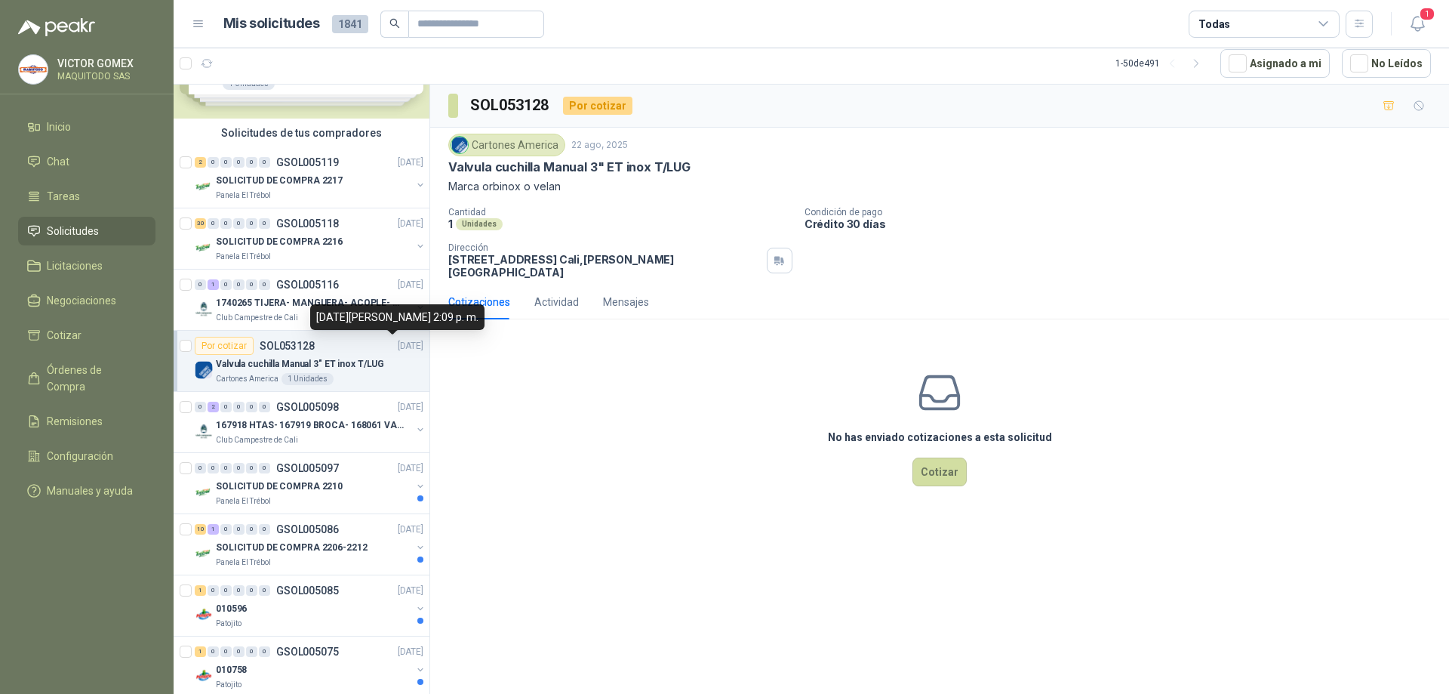
click at [398, 352] on p "[DATE]" at bounding box center [411, 346] width 26 height 14
click at [339, 289] on div "0 1 0 0 0 0 GSOL005116 [DATE]" at bounding box center [311, 285] width 232 height 18
click at [362, 368] on p "Valvula cuchilla Manual 3" ET inox T/LUG" at bounding box center [300, 364] width 168 height 14
click at [363, 370] on p "Valvula cuchilla Manual 3" ET inox T/LUG" at bounding box center [300, 364] width 168 height 14
click at [352, 423] on p "167918 HTAS- 167919 BROCA- 168061 VALVULA" at bounding box center [310, 425] width 188 height 14
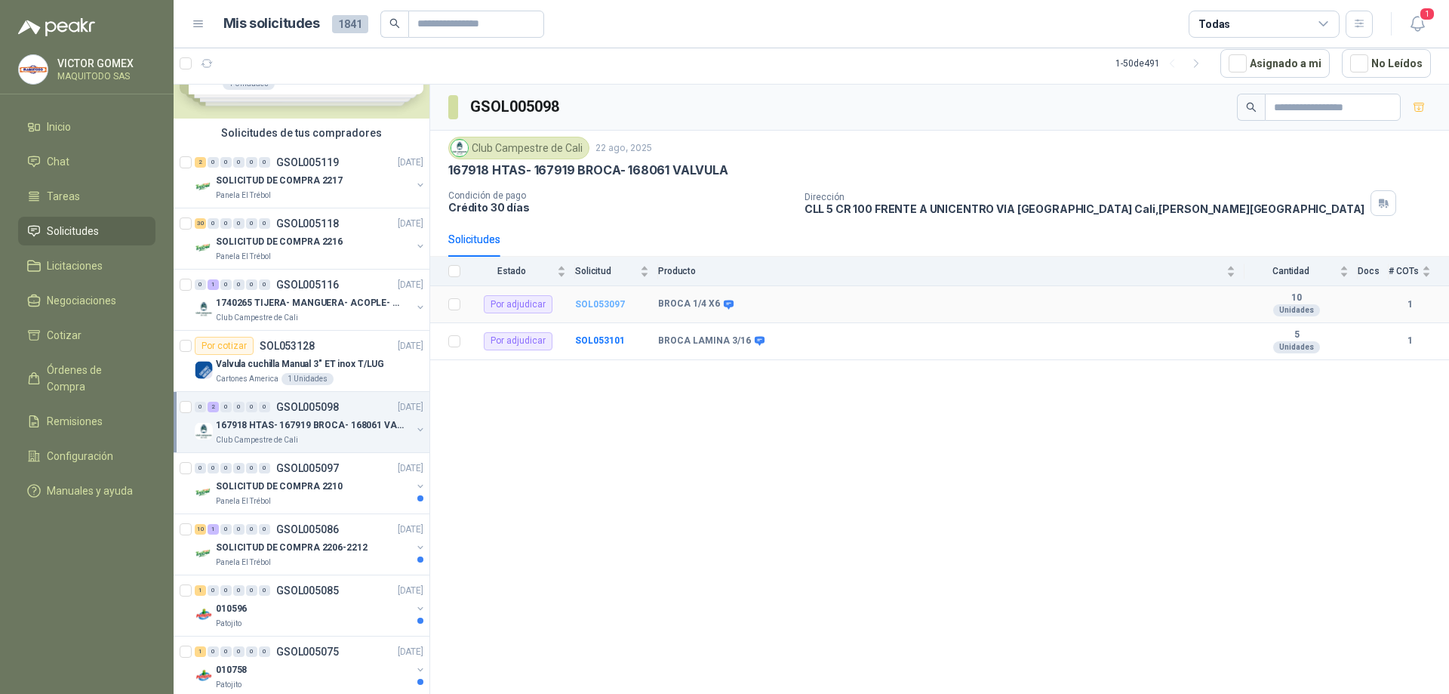
click at [593, 300] on b "SOL053097" at bounding box center [600, 304] width 50 height 11
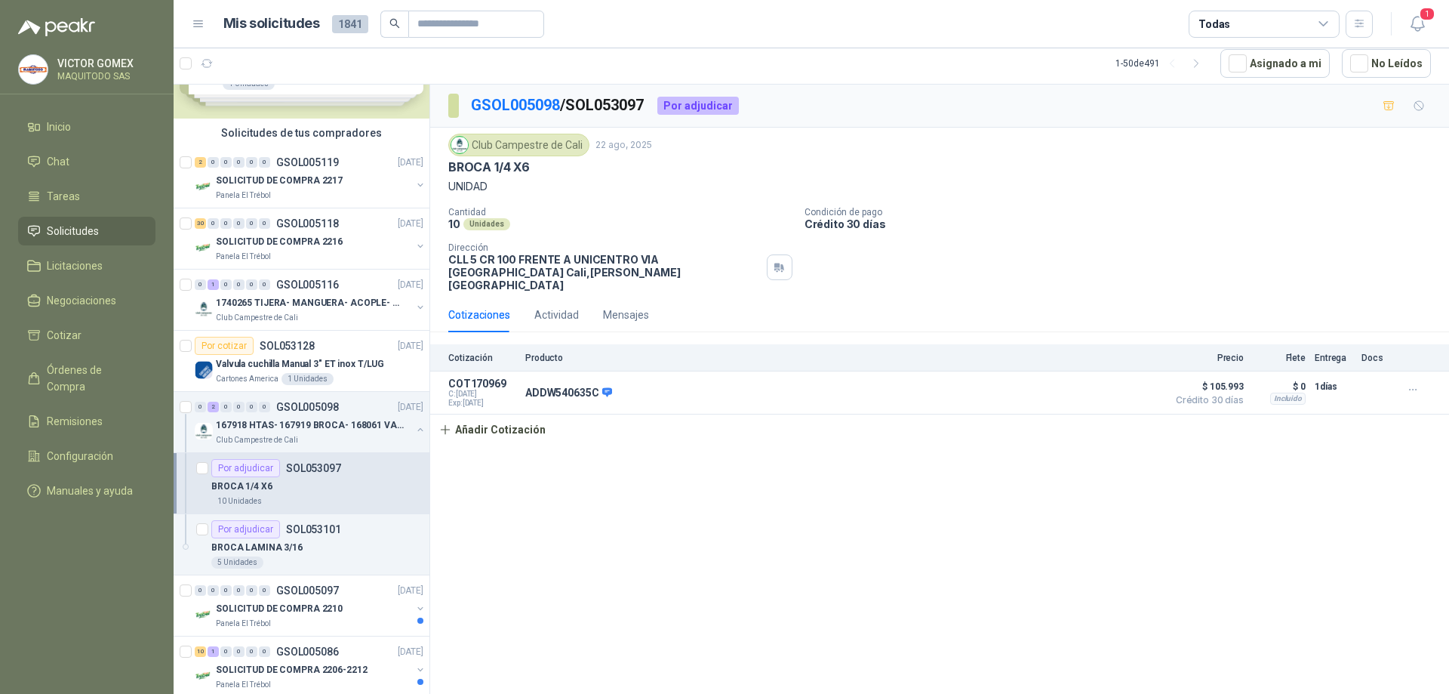
click at [340, 490] on div "BROCA 1/4 X6" at bounding box center [317, 486] width 212 height 18
click at [328, 540] on div "BROCA LAMINA 3/16" at bounding box center [317, 547] width 212 height 18
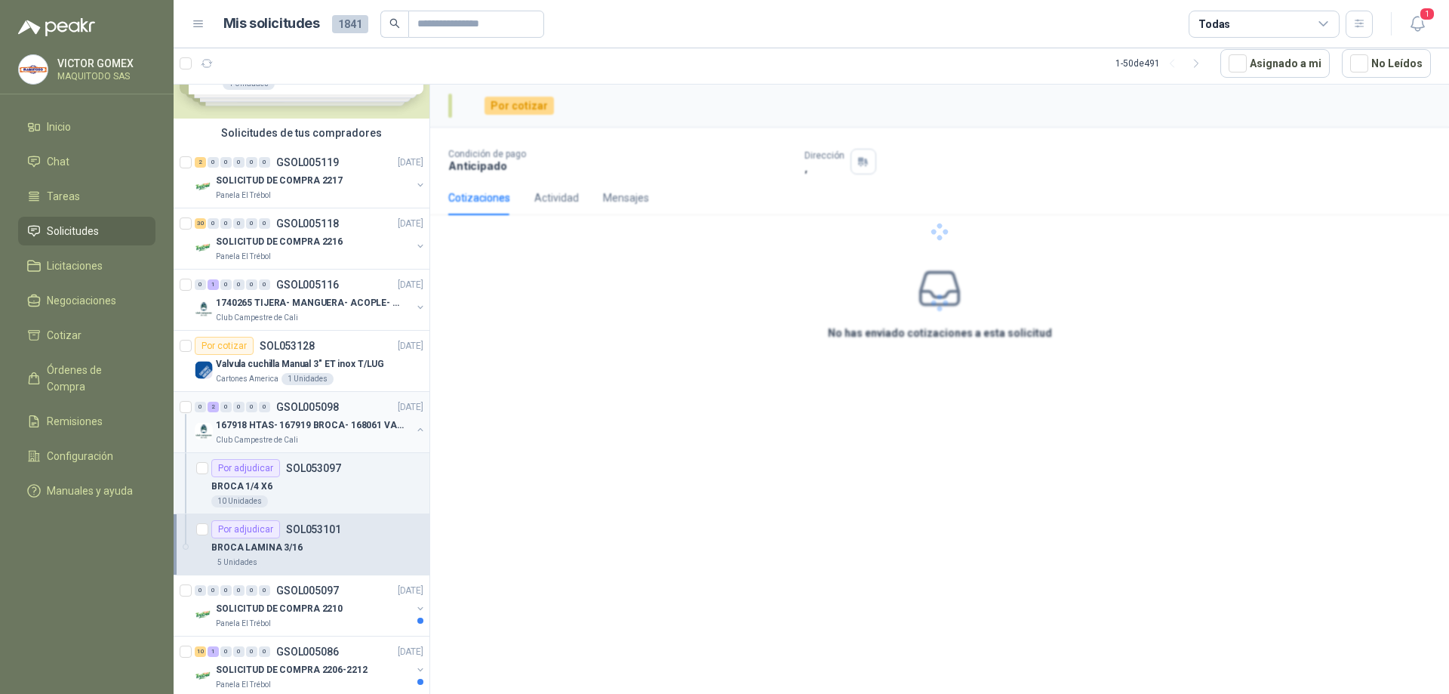
click at [414, 430] on button "button" at bounding box center [420, 429] width 12 height 12
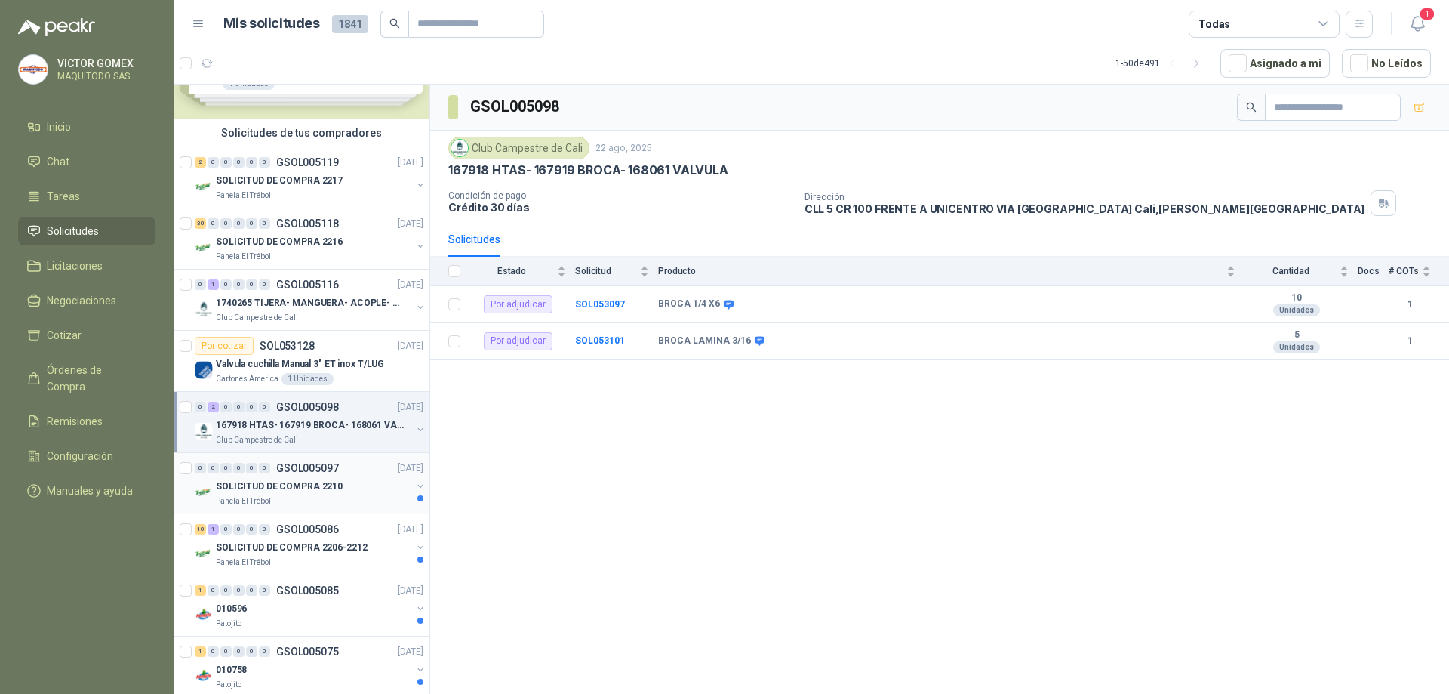
click at [387, 479] on div "SOLICITUD DE COMPRA 2210" at bounding box center [314, 486] width 196 height 18
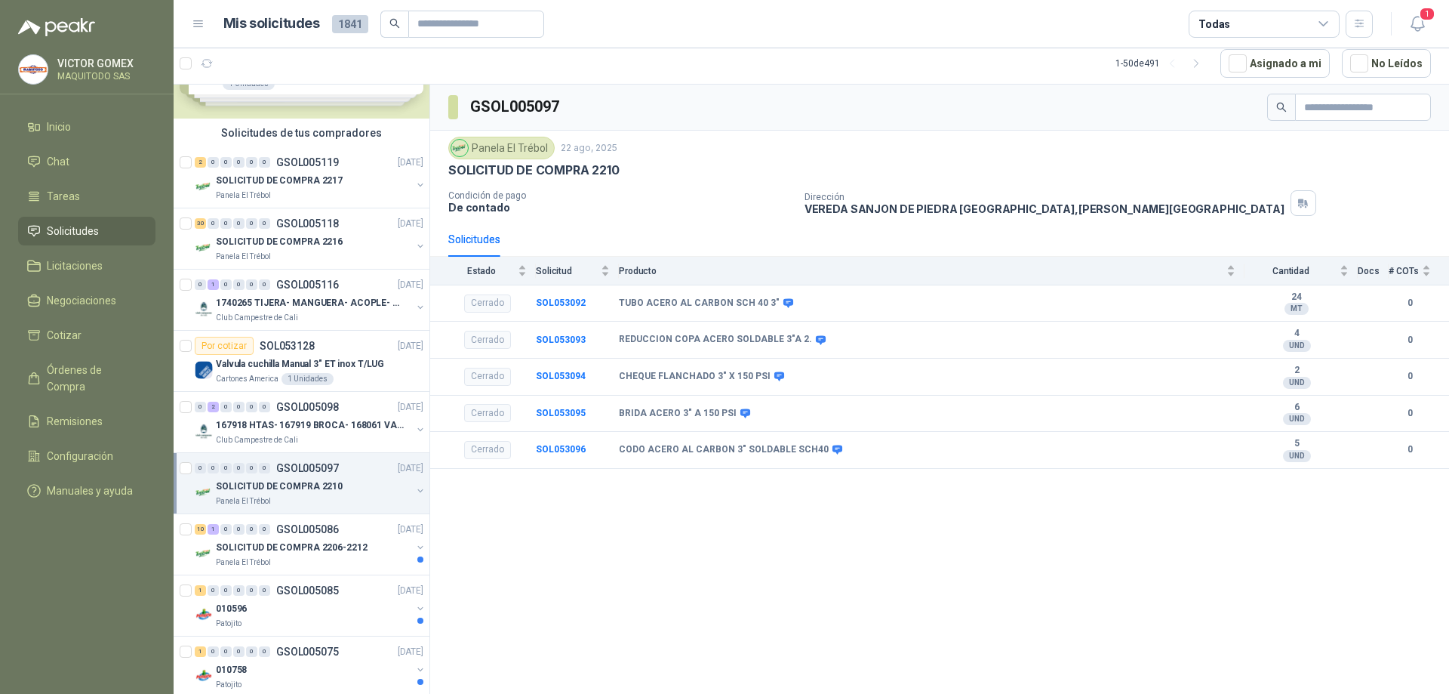
click at [414, 485] on button "button" at bounding box center [420, 491] width 12 height 12
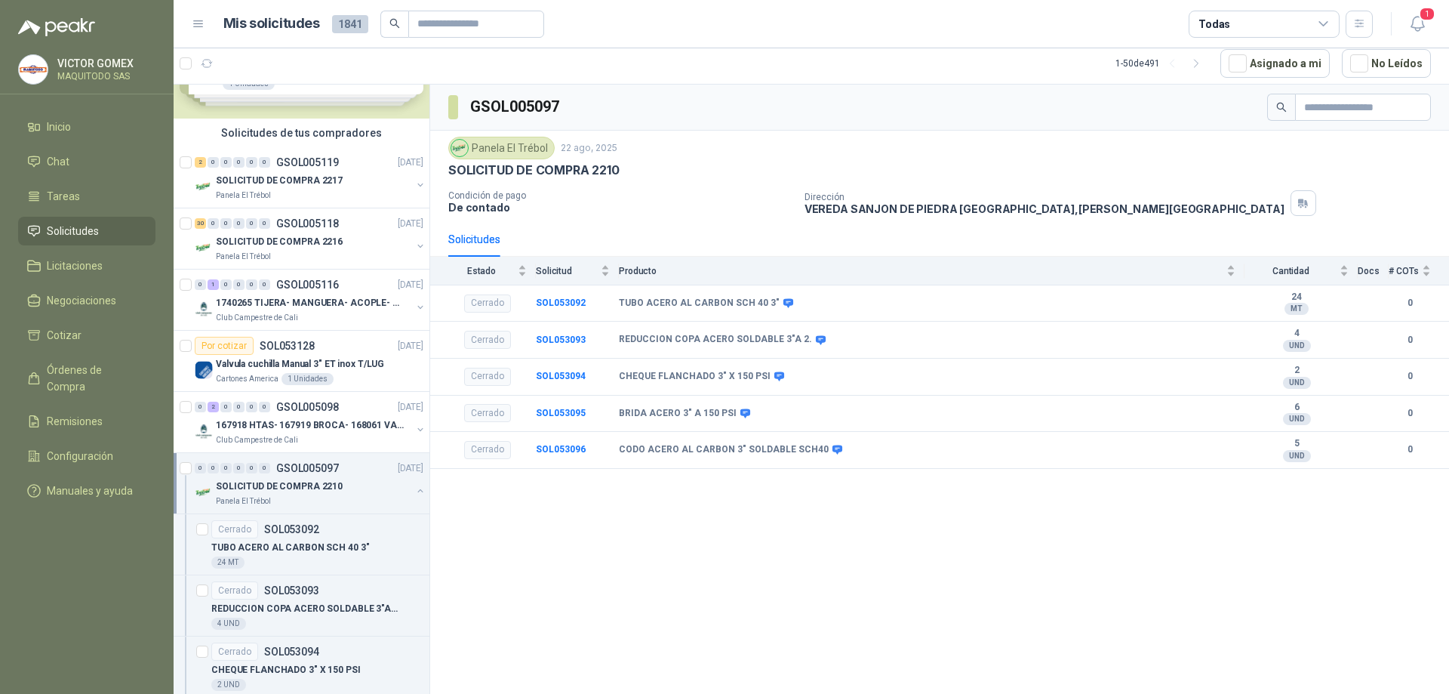
click at [414, 486] on button "button" at bounding box center [420, 491] width 12 height 12
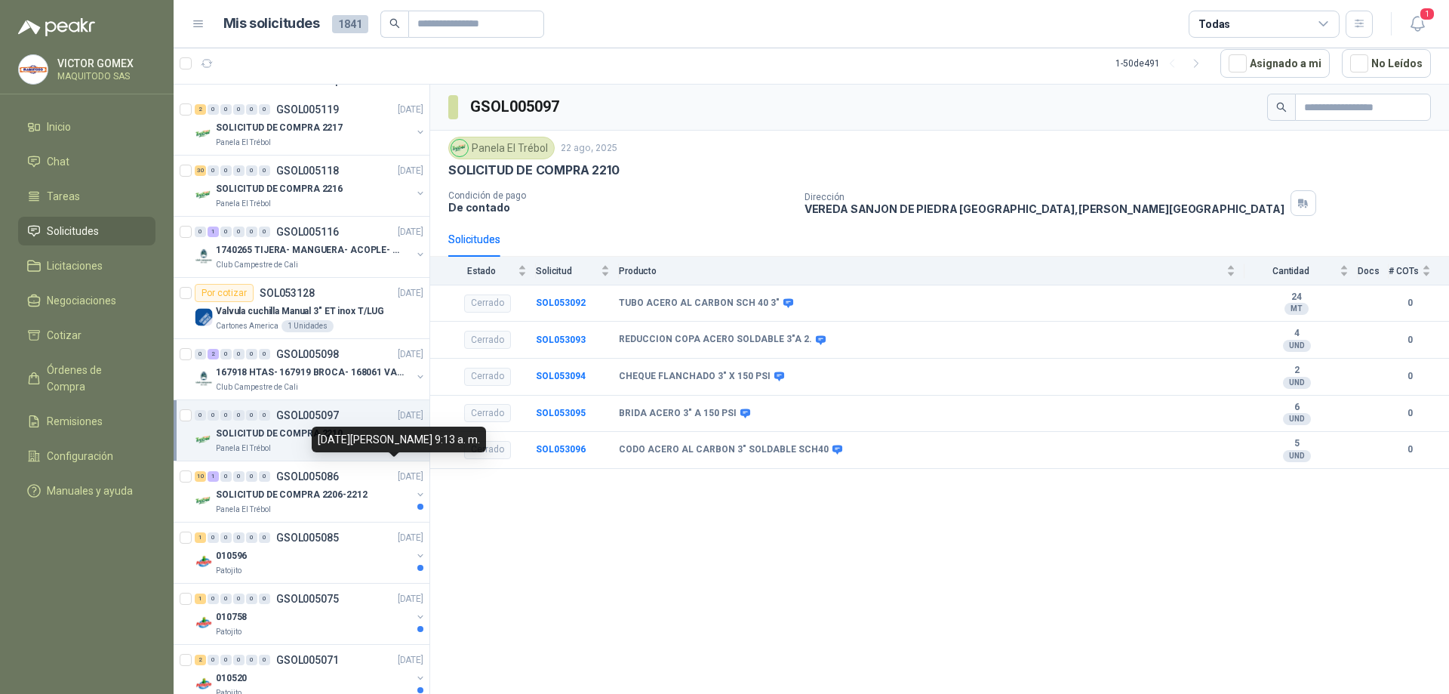
scroll to position [226, 0]
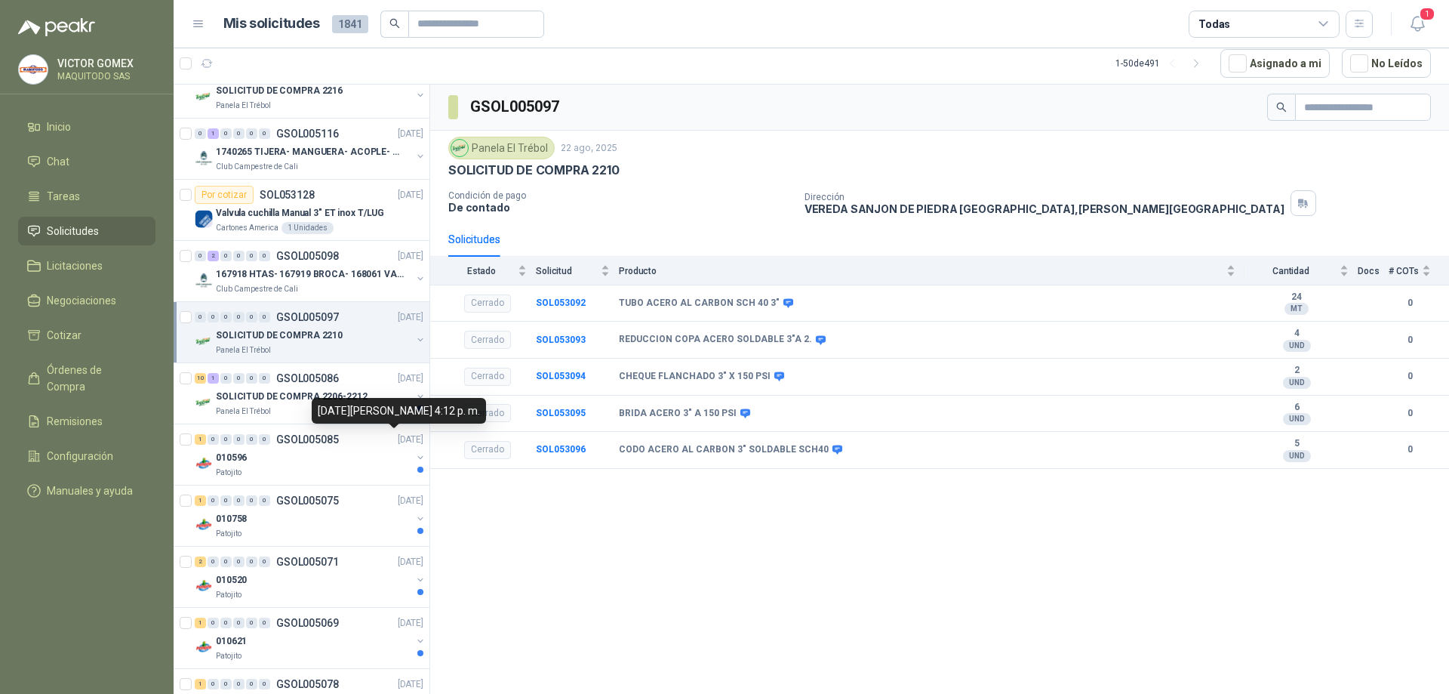
click at [406, 398] on div "[DATE][PERSON_NAME] 4:12 p. m." at bounding box center [399, 411] width 174 height 26
click at [414, 396] on button "button" at bounding box center [420, 396] width 12 height 12
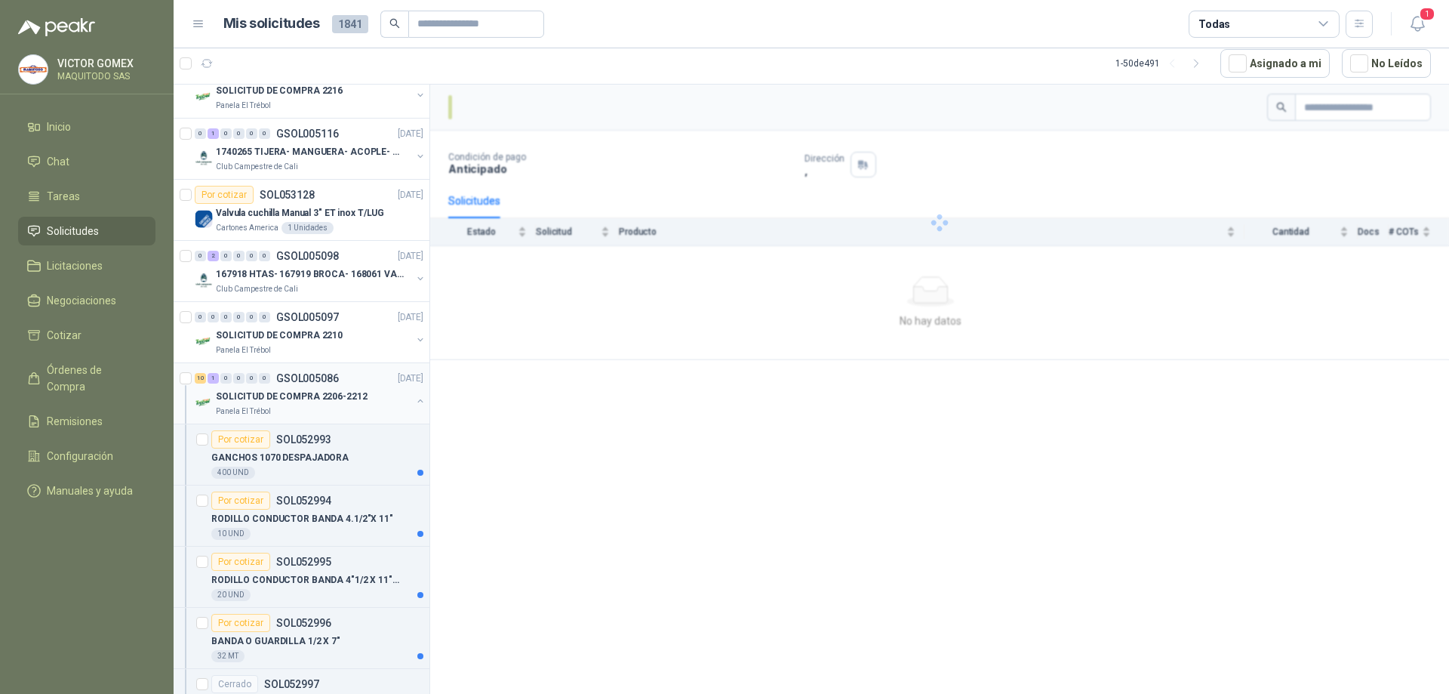
click at [414, 396] on button "button" at bounding box center [420, 401] width 12 height 12
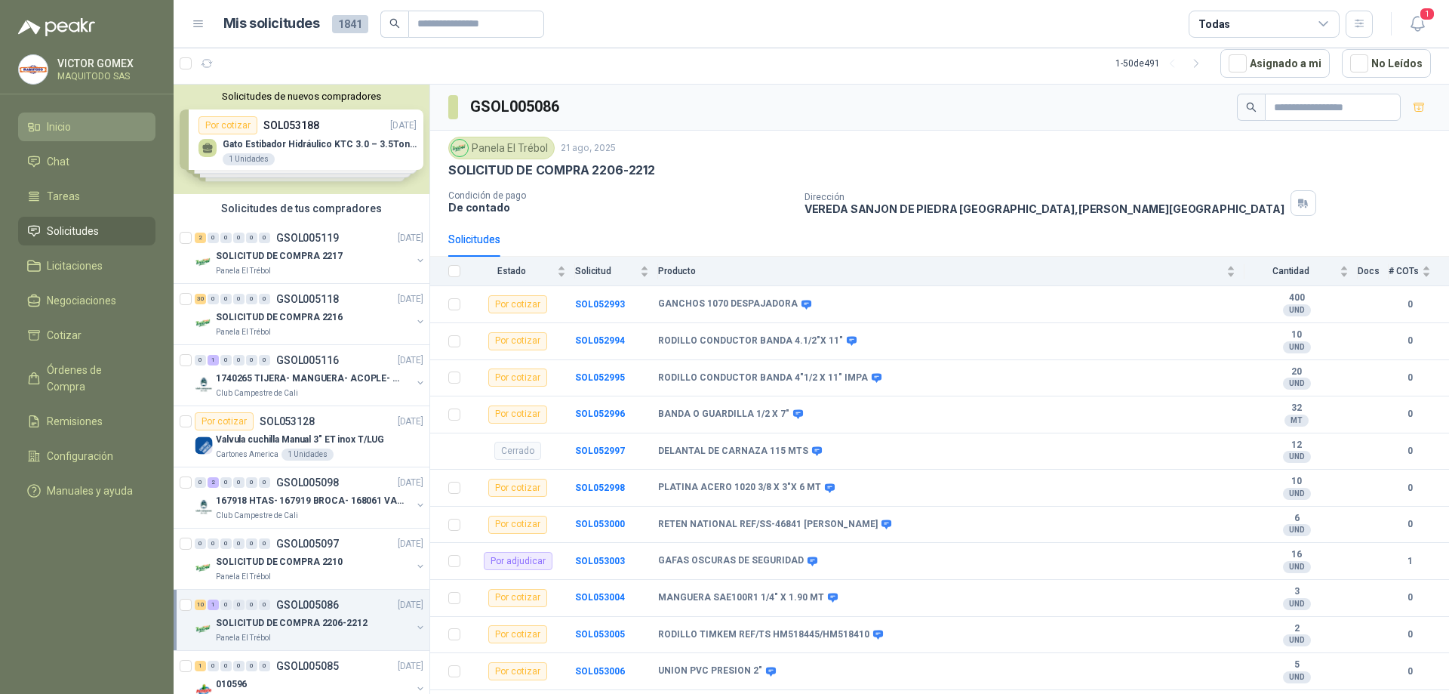
click at [48, 131] on span "Inicio" at bounding box center [59, 127] width 24 height 17
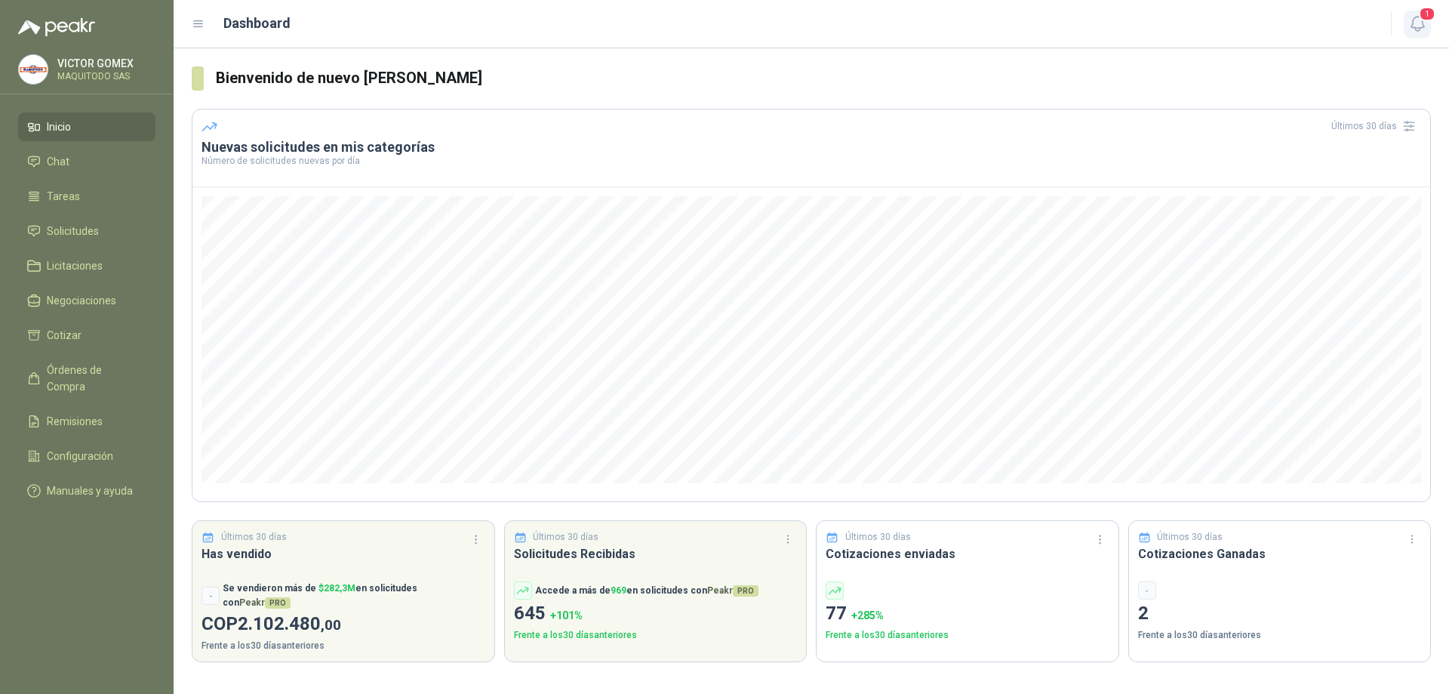
click at [1424, 32] on icon "button" at bounding box center [1418, 23] width 19 height 19
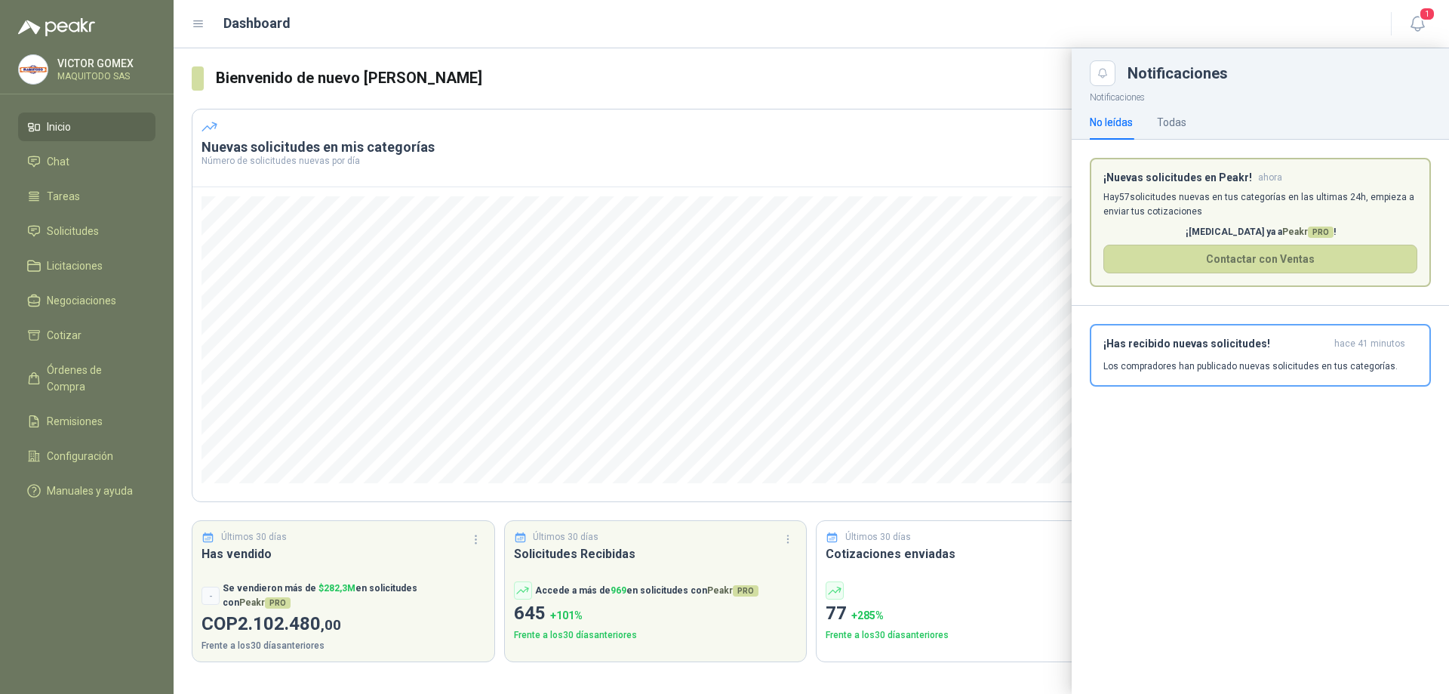
click at [96, 122] on li "Inicio" at bounding box center [86, 127] width 119 height 17
click at [1418, 19] on icon "button" at bounding box center [1418, 23] width 19 height 19
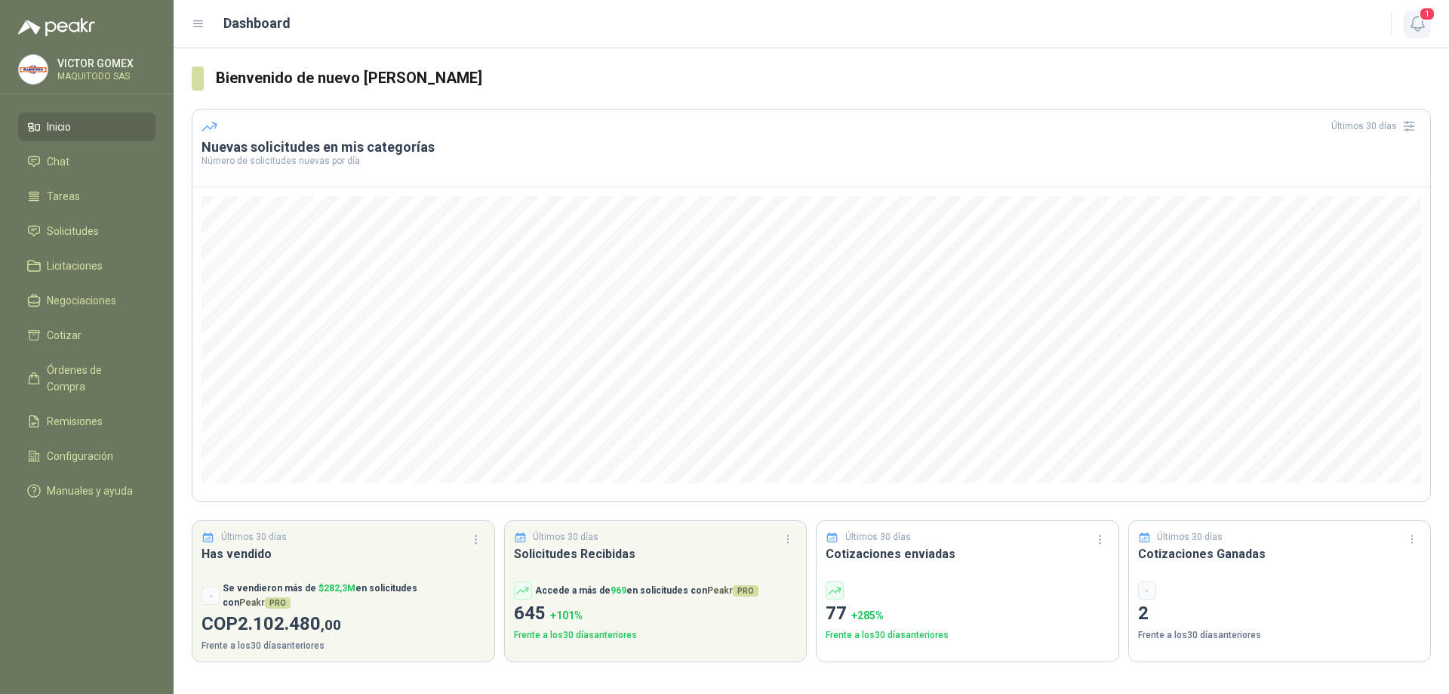
click at [1419, 21] on icon "button" at bounding box center [1418, 23] width 19 height 19
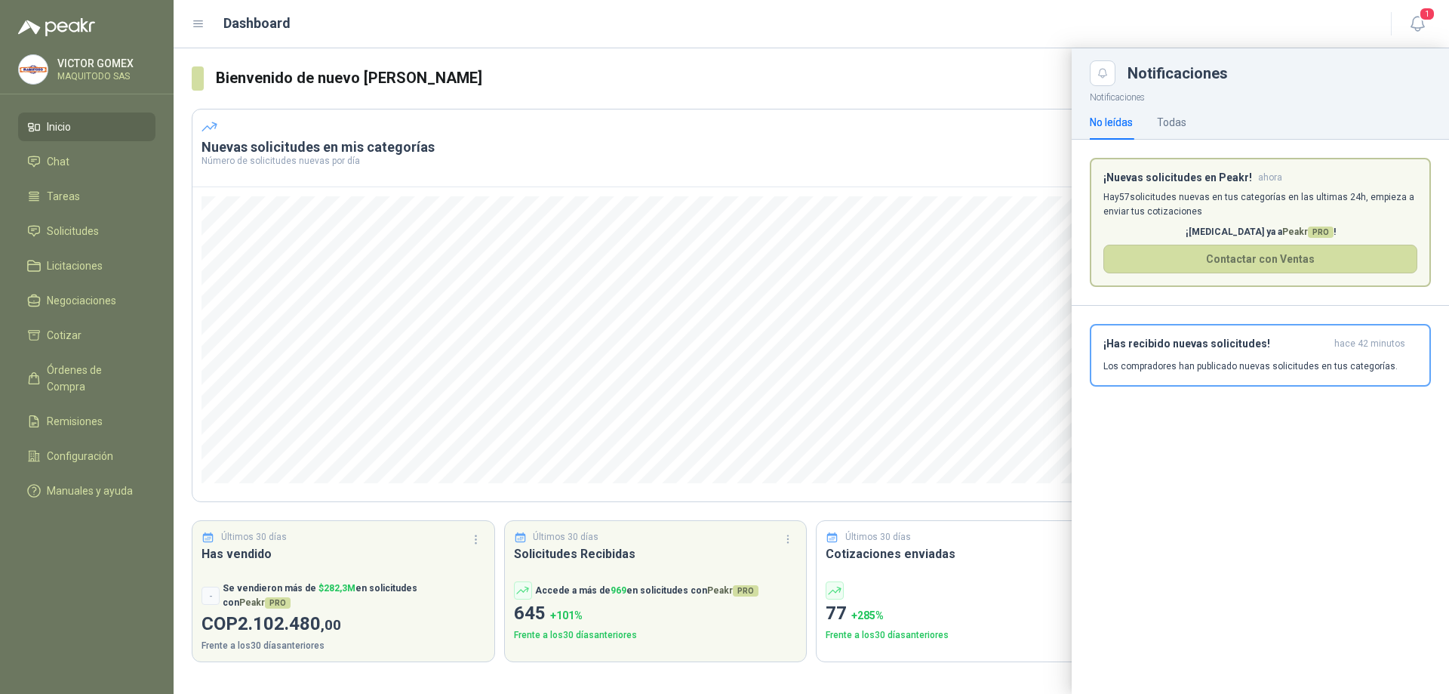
click at [78, 75] on p "MAQUITODO SAS" at bounding box center [104, 76] width 94 height 9
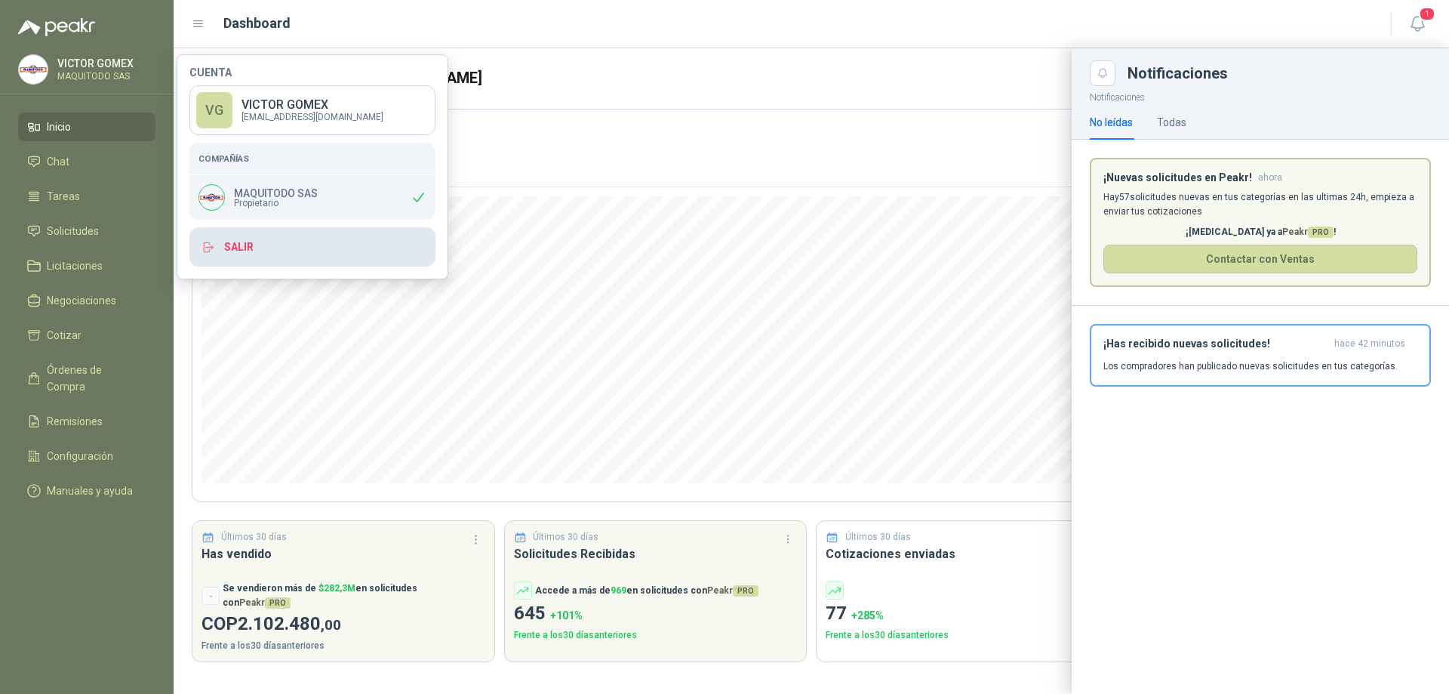
click at [248, 241] on button "Salir" at bounding box center [312, 246] width 246 height 39
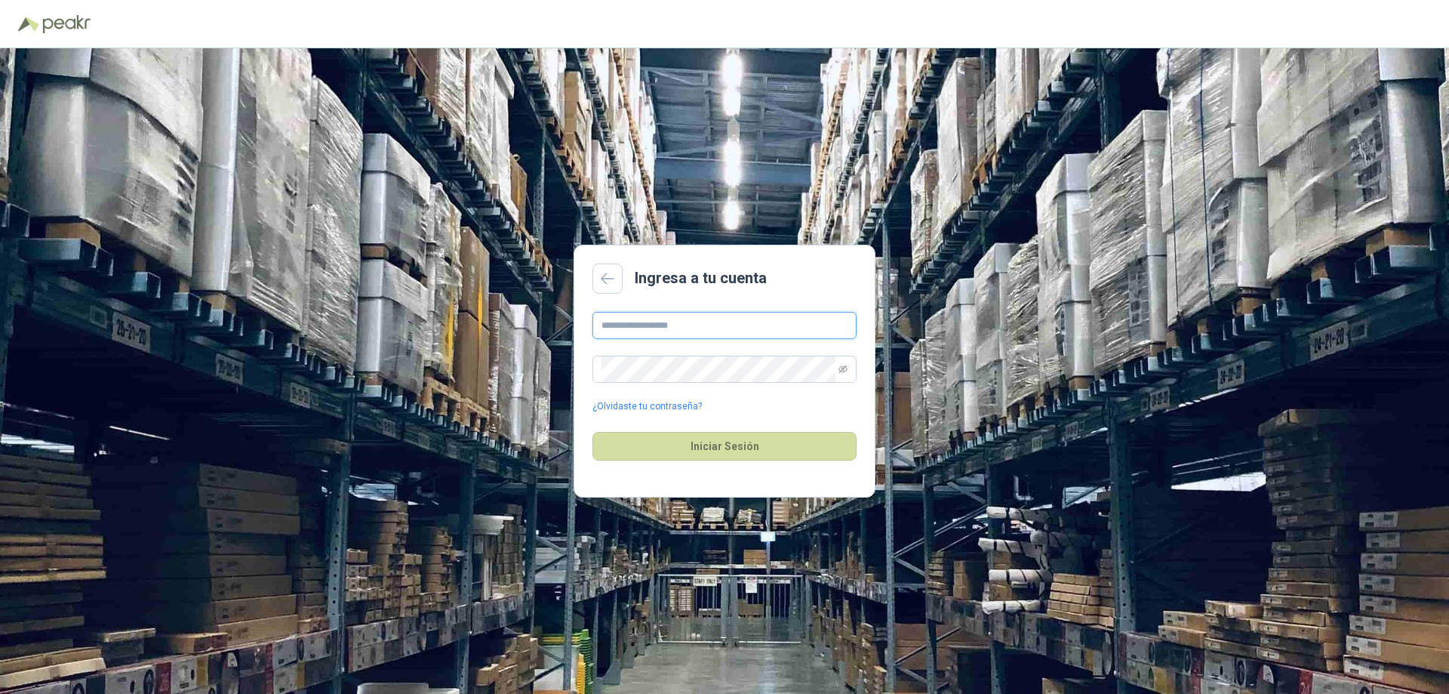
type input "**********"
